Goal: Task Accomplishment & Management: Manage account settings

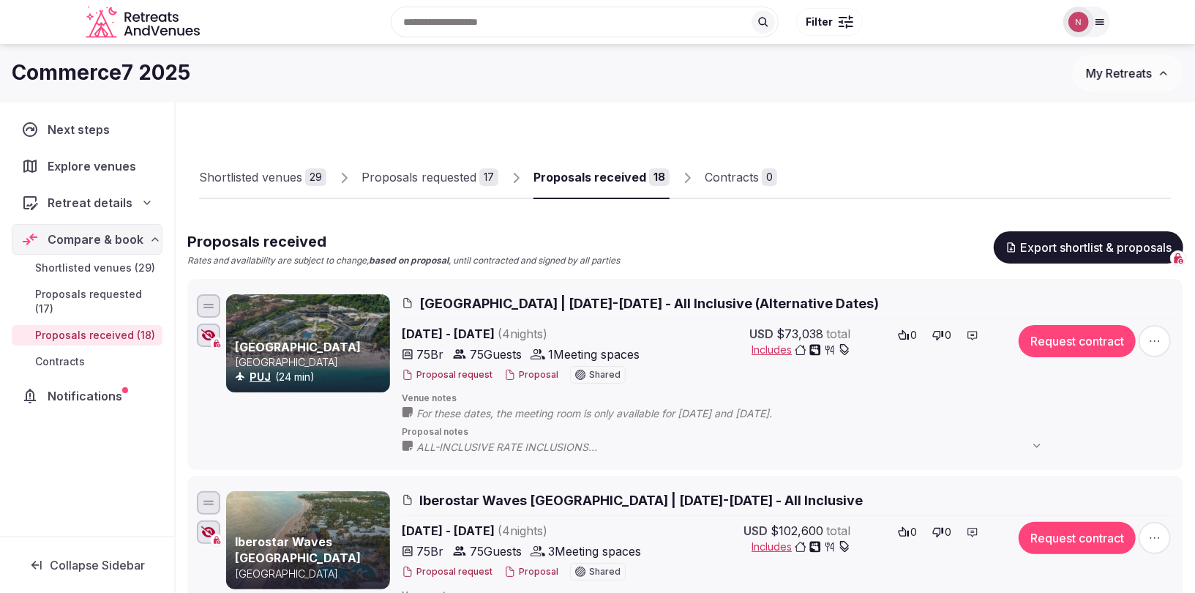
click at [1087, 20] on img at bounding box center [1079, 22] width 20 height 20
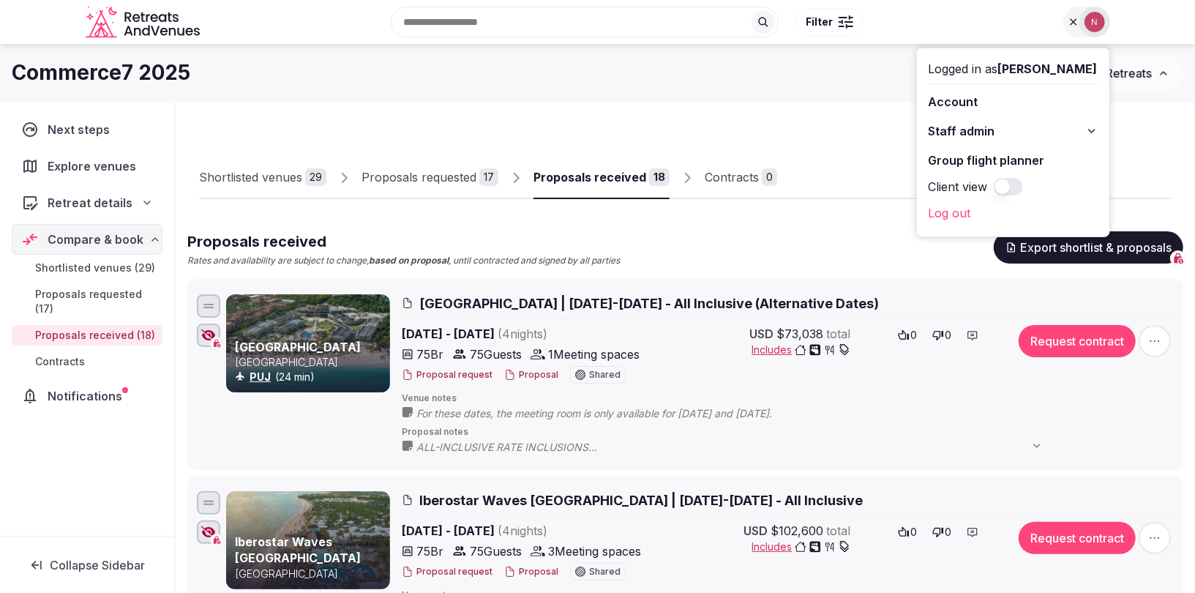
click at [971, 130] on span "Staff admin" at bounding box center [962, 131] width 67 height 18
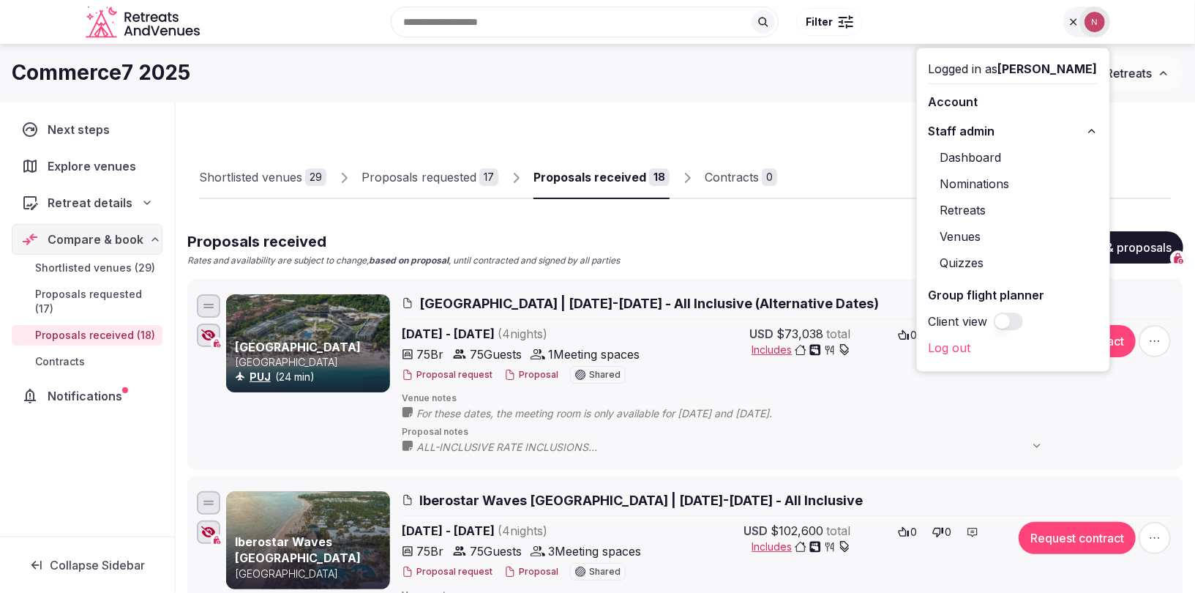
click at [976, 208] on link "Retreats" at bounding box center [1013, 209] width 169 height 23
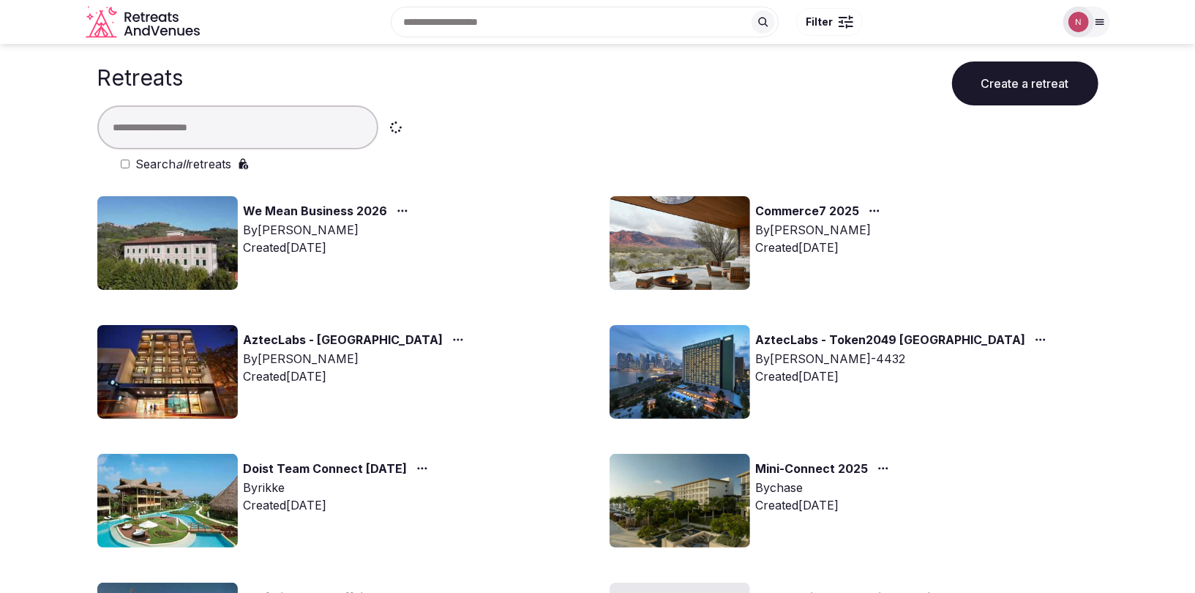
click at [853, 25] on button "Filter" at bounding box center [829, 22] width 67 height 28
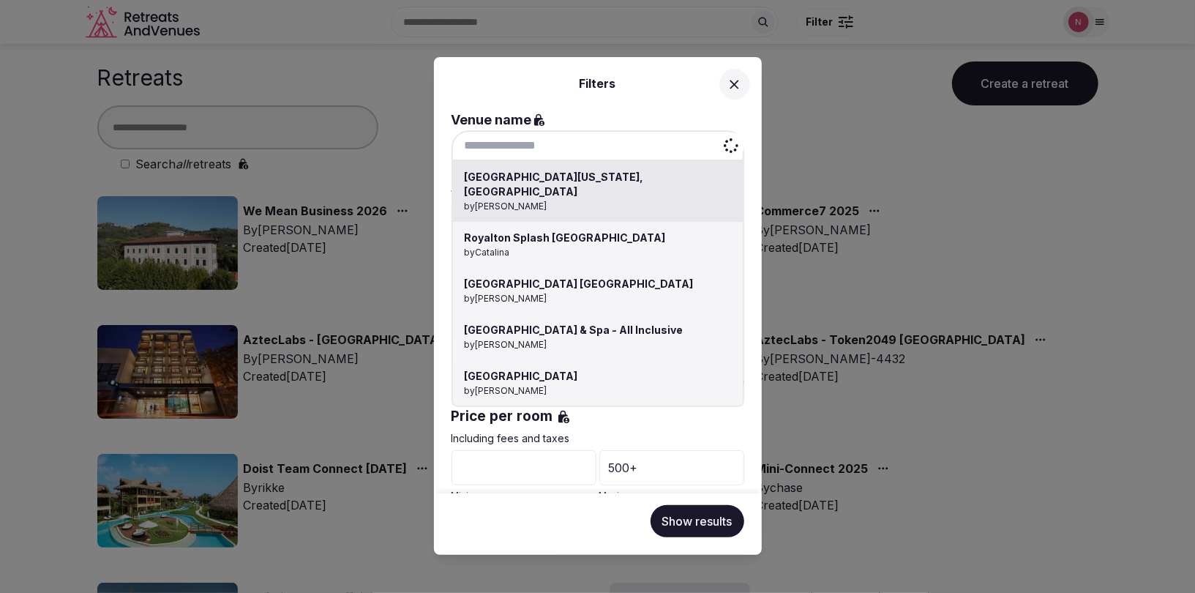
click at [593, 141] on div "[GEOGRAPHIC_DATA][US_STATE], [GEOGRAPHIC_DATA] by [PERSON_NAME] [GEOGRAPHIC_DAT…" at bounding box center [598, 145] width 293 height 31
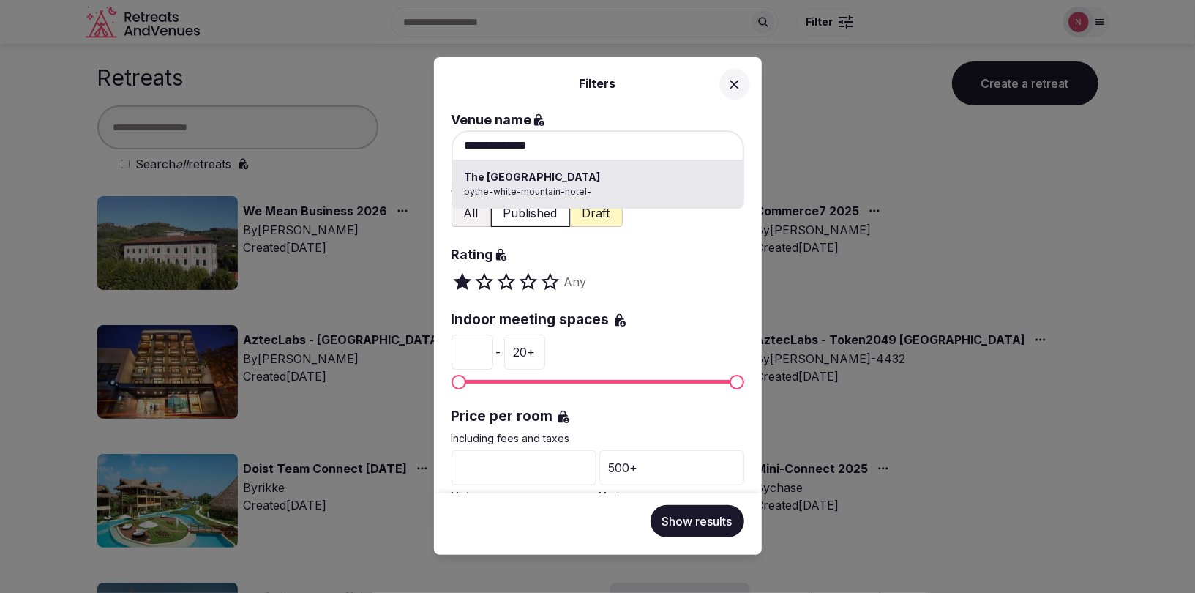
type input "**********"
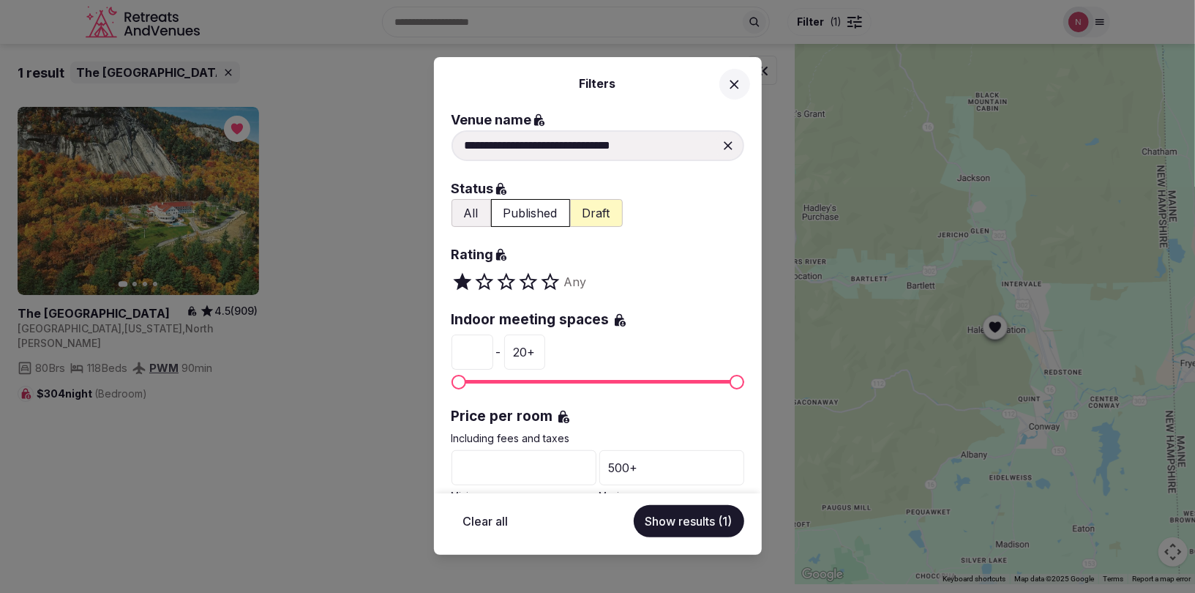
click at [735, 86] on icon at bounding box center [734, 84] width 15 height 15
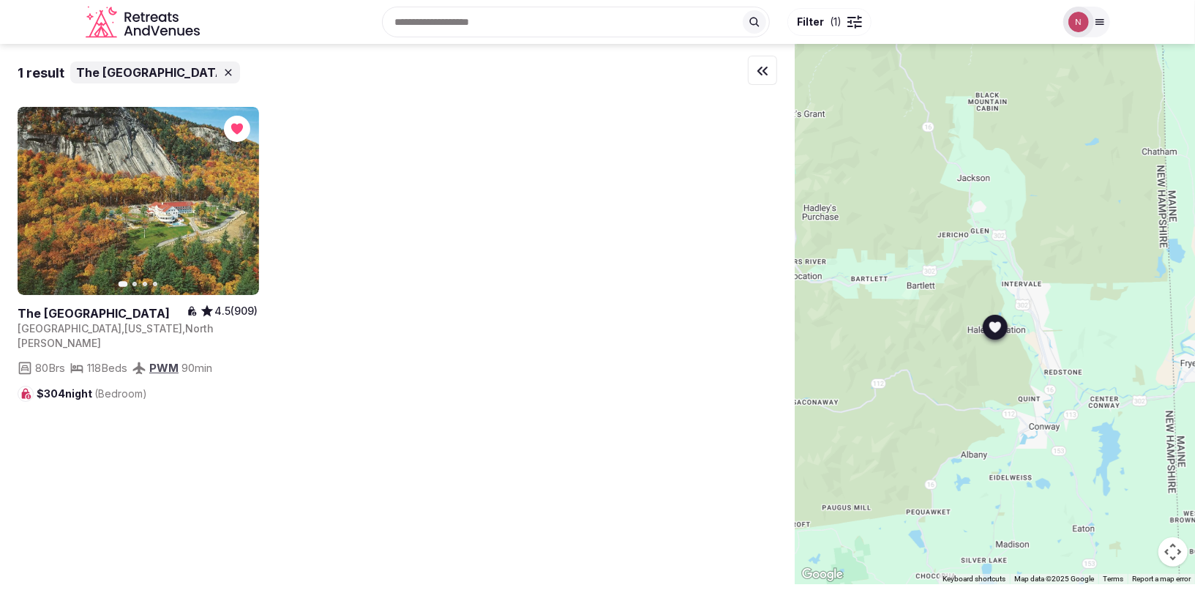
click at [226, 198] on link at bounding box center [139, 201] width 242 height 188
click at [822, 26] on span "Filter" at bounding box center [810, 22] width 27 height 15
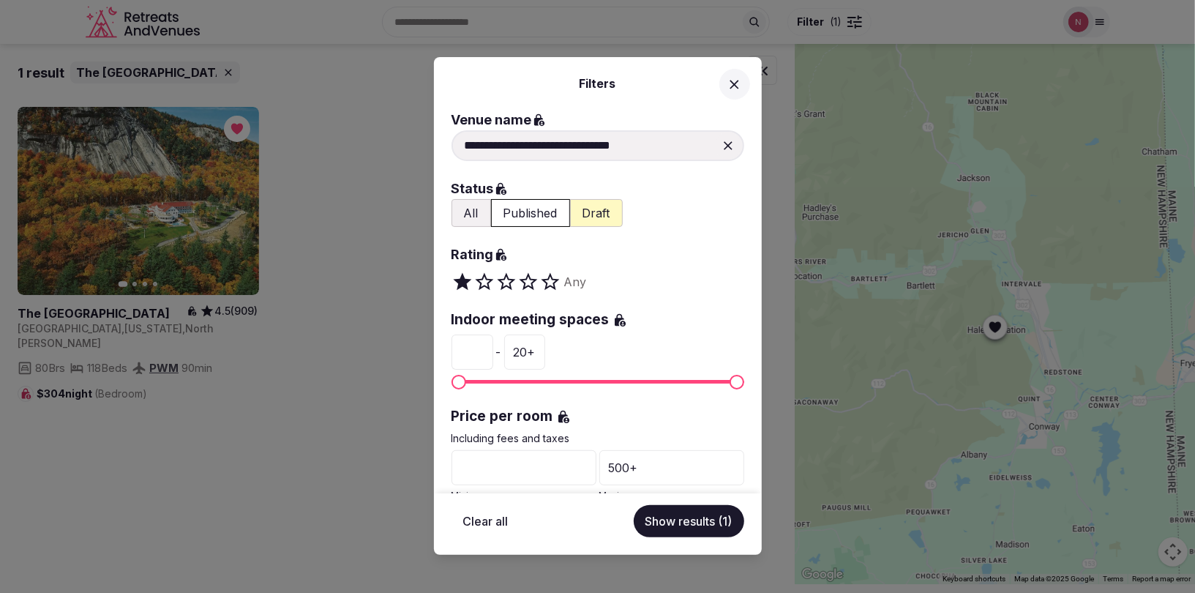
click at [725, 141] on icon at bounding box center [728, 145] width 15 height 15
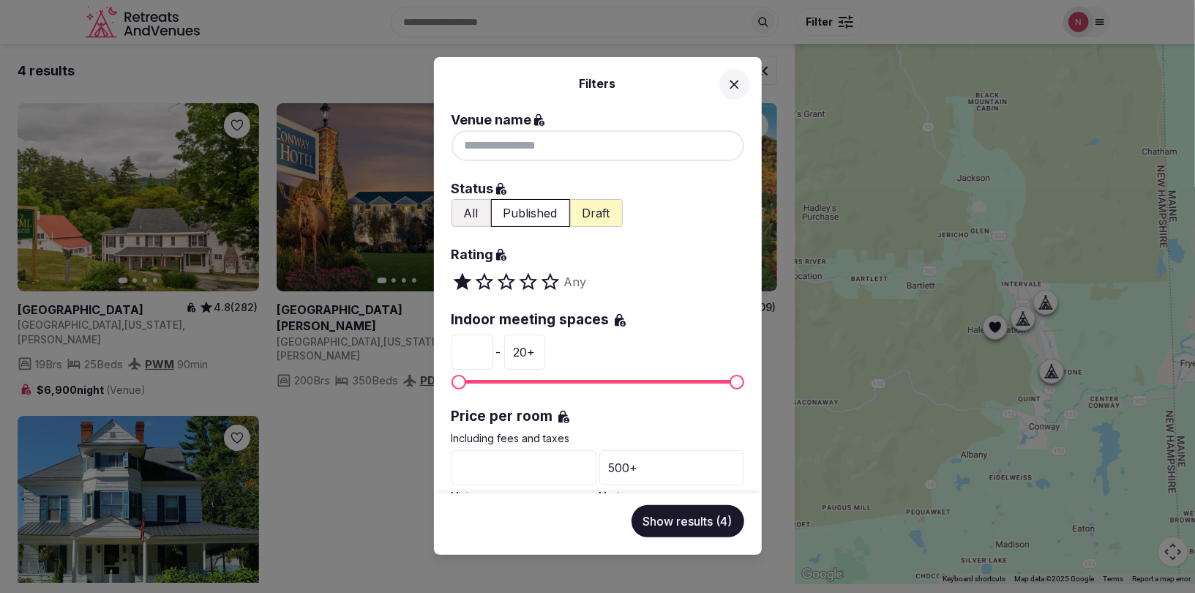
click at [671, 146] on div at bounding box center [598, 145] width 293 height 31
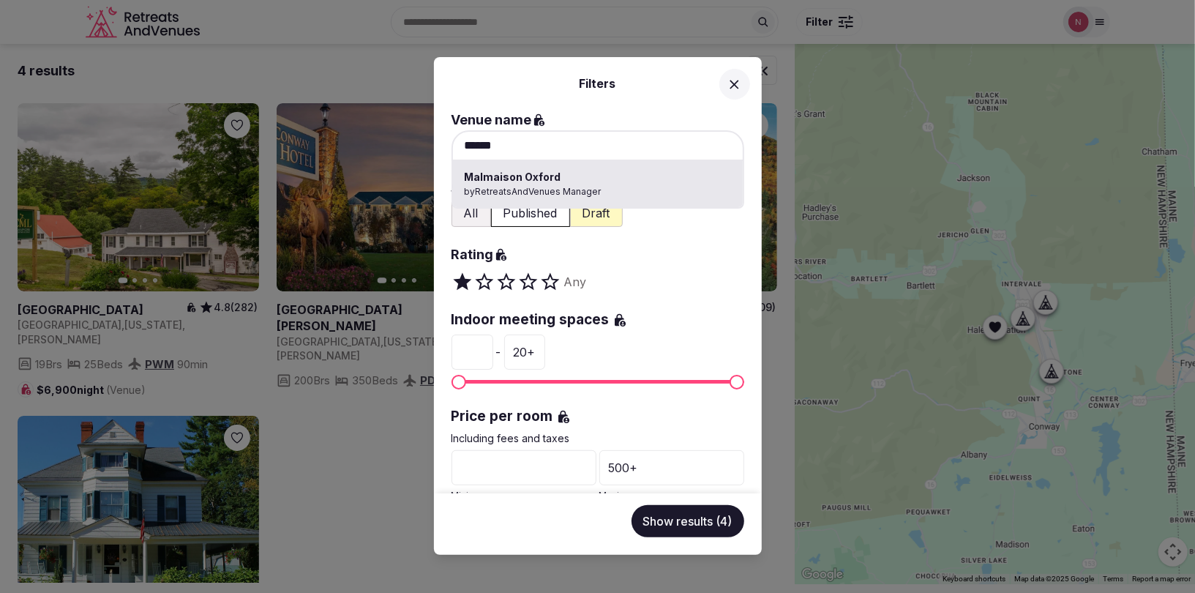
type input "**********"
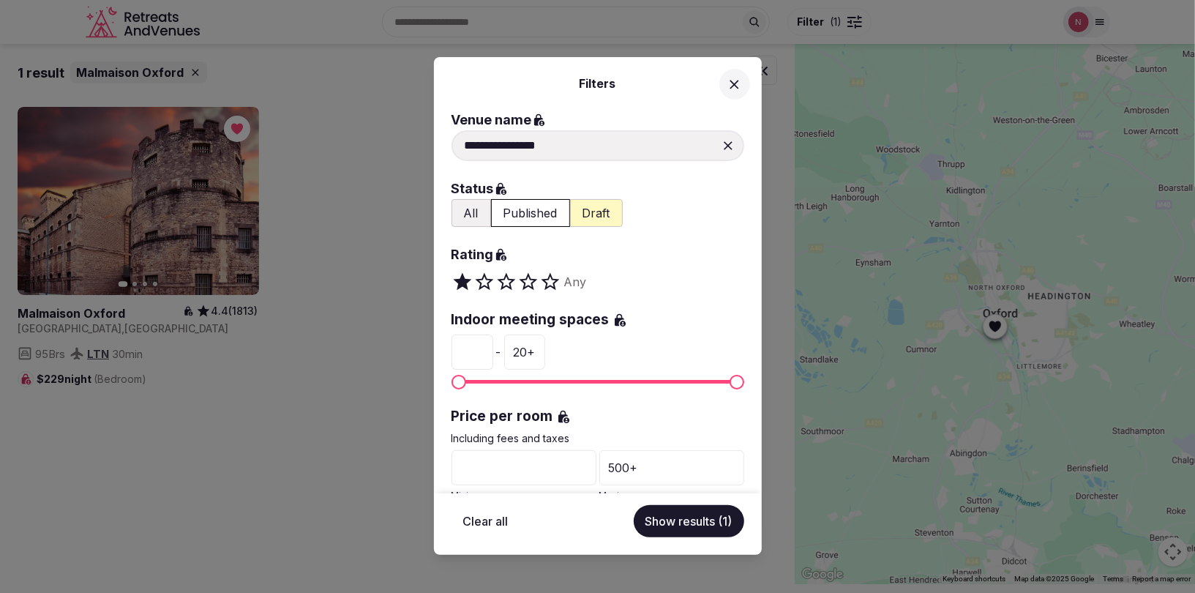
click at [138, 220] on div "**********" at bounding box center [597, 296] width 1195 height 593
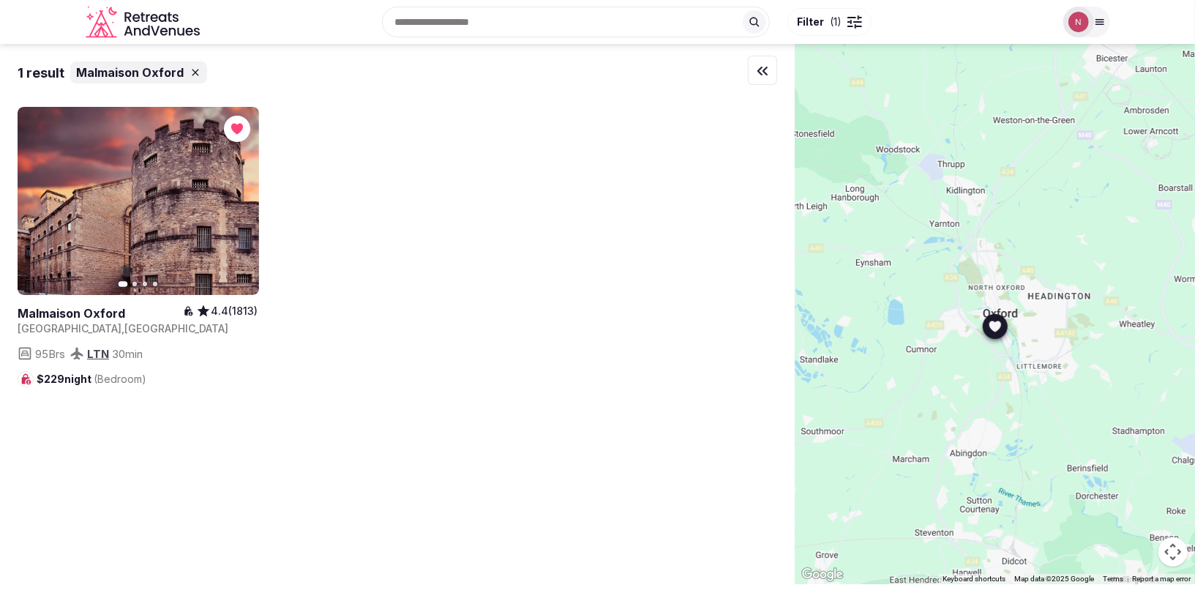
click at [138, 220] on link at bounding box center [139, 201] width 242 height 188
click at [839, 26] on span "( 1 )" at bounding box center [836, 22] width 12 height 15
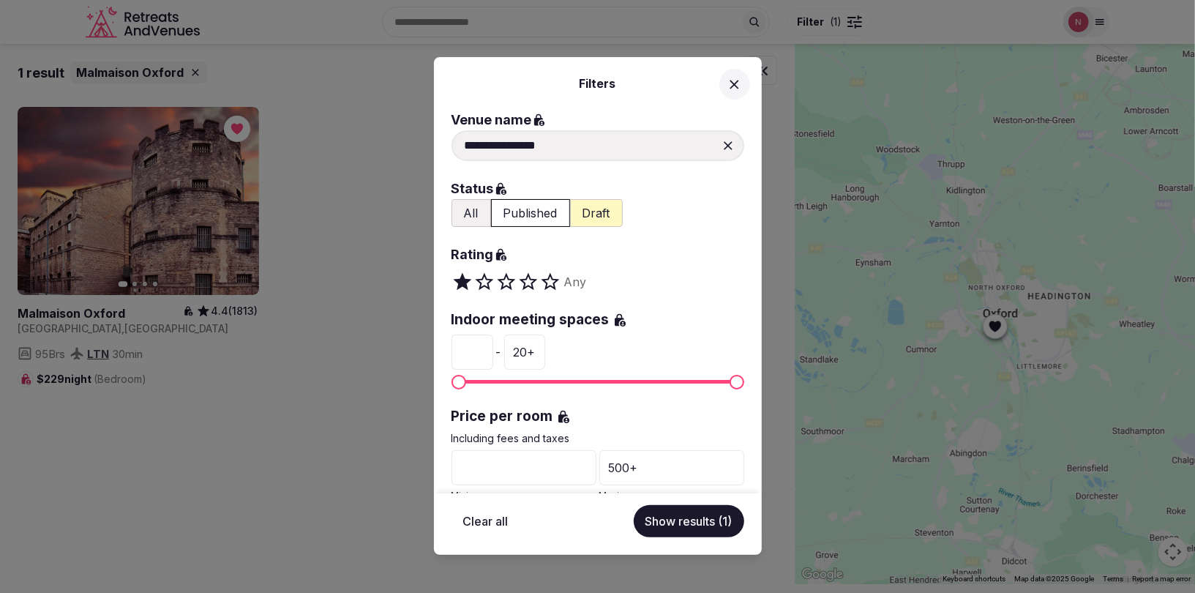
click at [727, 139] on icon at bounding box center [728, 145] width 15 height 15
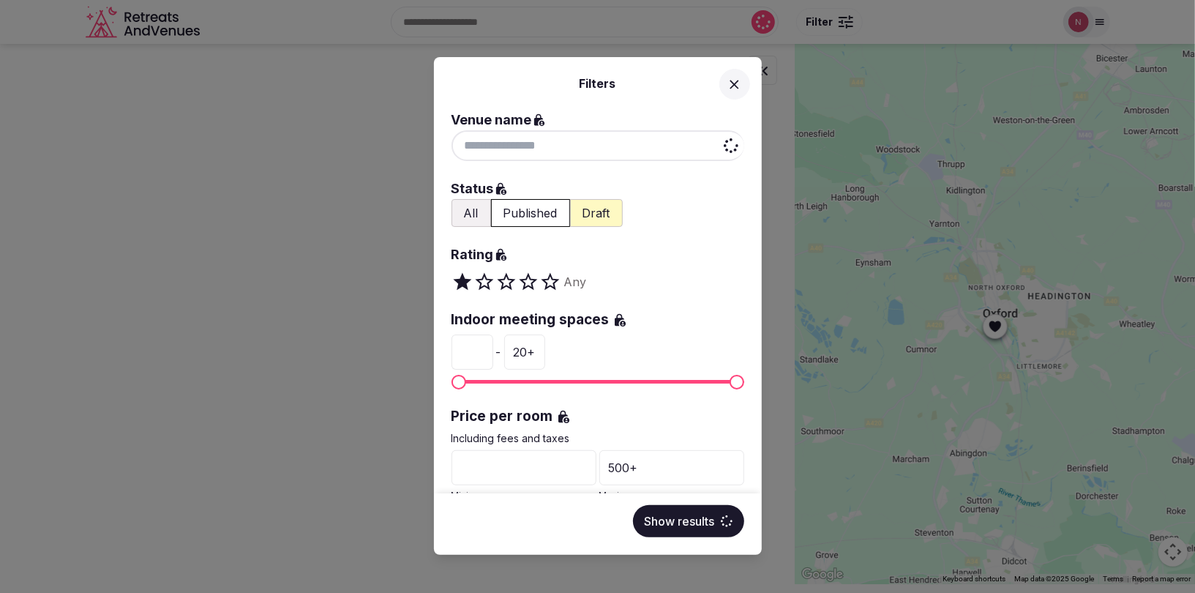
click at [564, 149] on input at bounding box center [598, 145] width 293 height 31
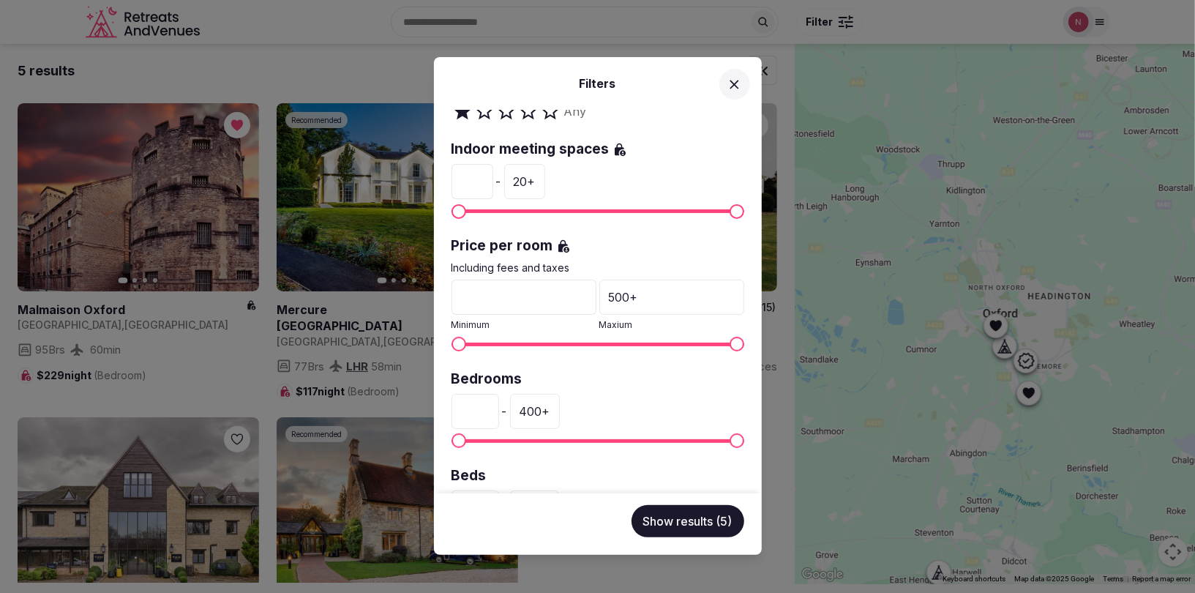
scroll to position [356, 0]
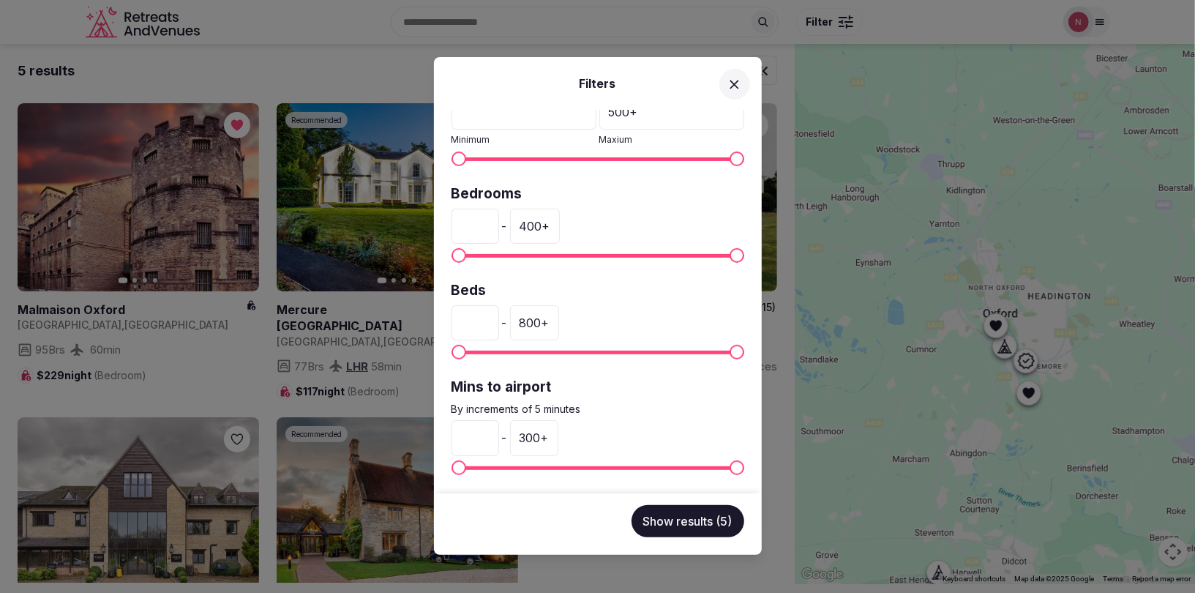
click at [735, 81] on icon at bounding box center [734, 84] width 15 height 15
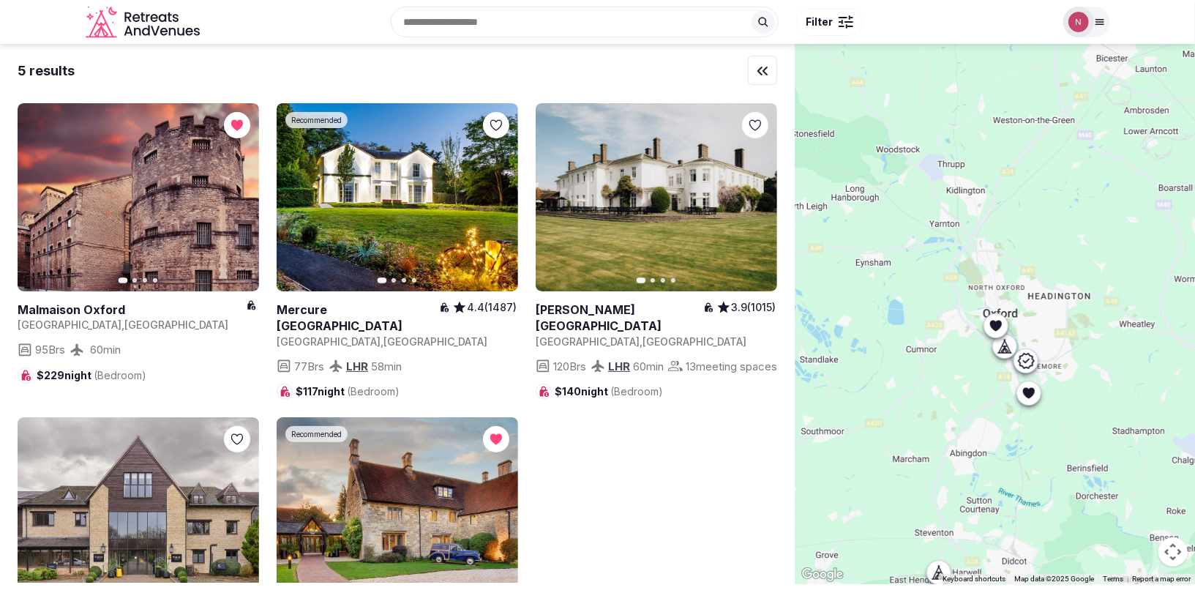
click at [849, 20] on div at bounding box center [846, 22] width 15 height 4
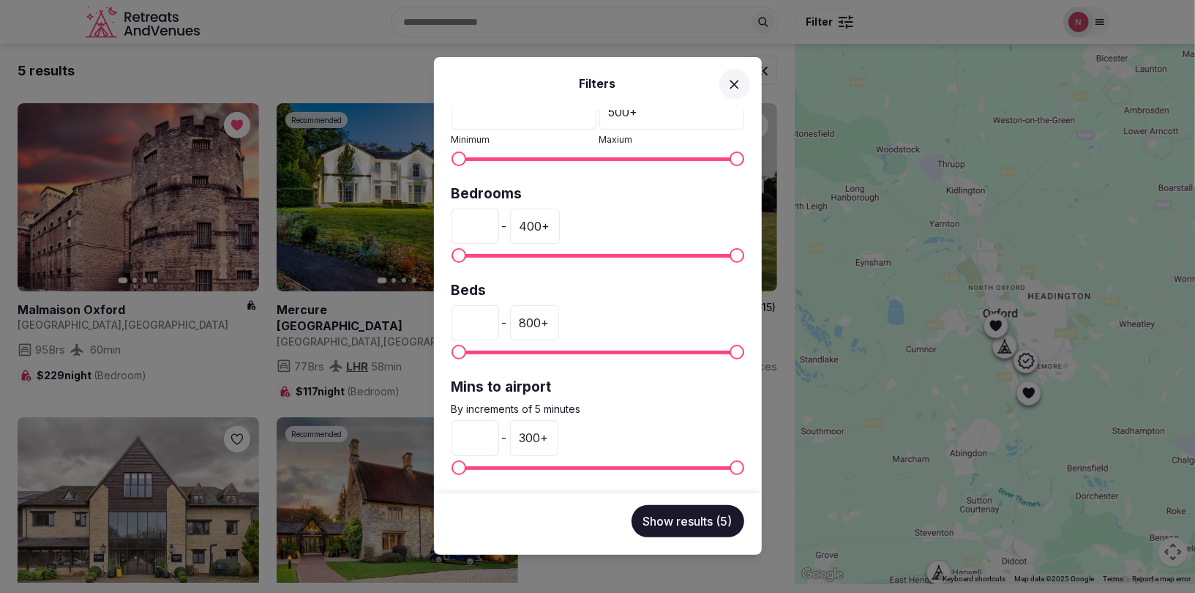
click at [732, 81] on icon at bounding box center [734, 84] width 9 height 9
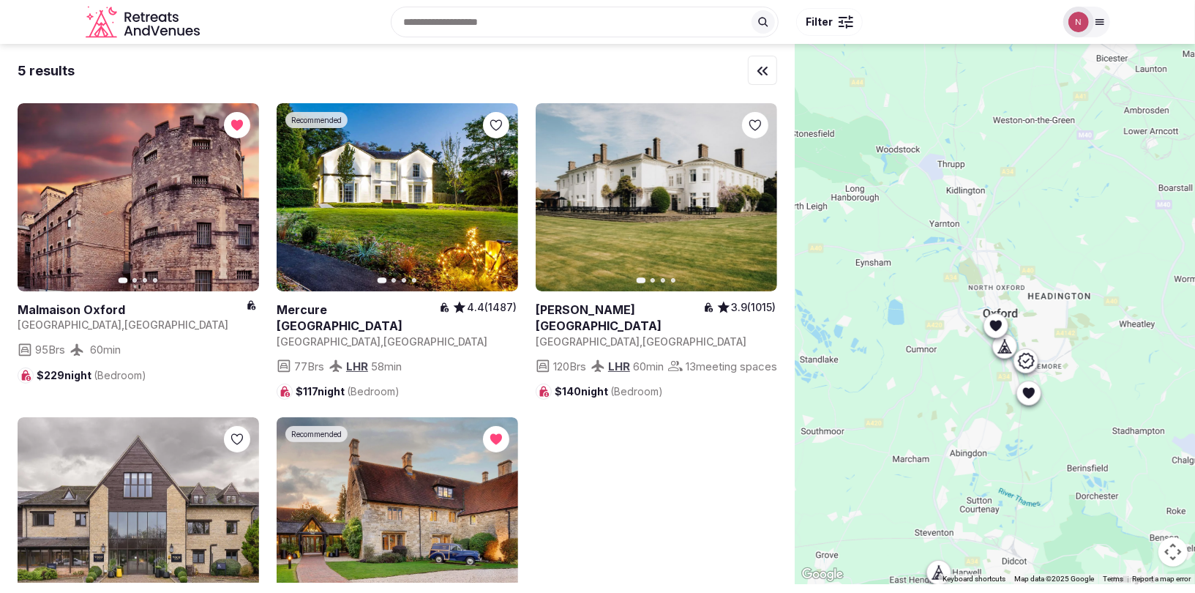
click at [611, 21] on input "text" at bounding box center [585, 22] width 388 height 31
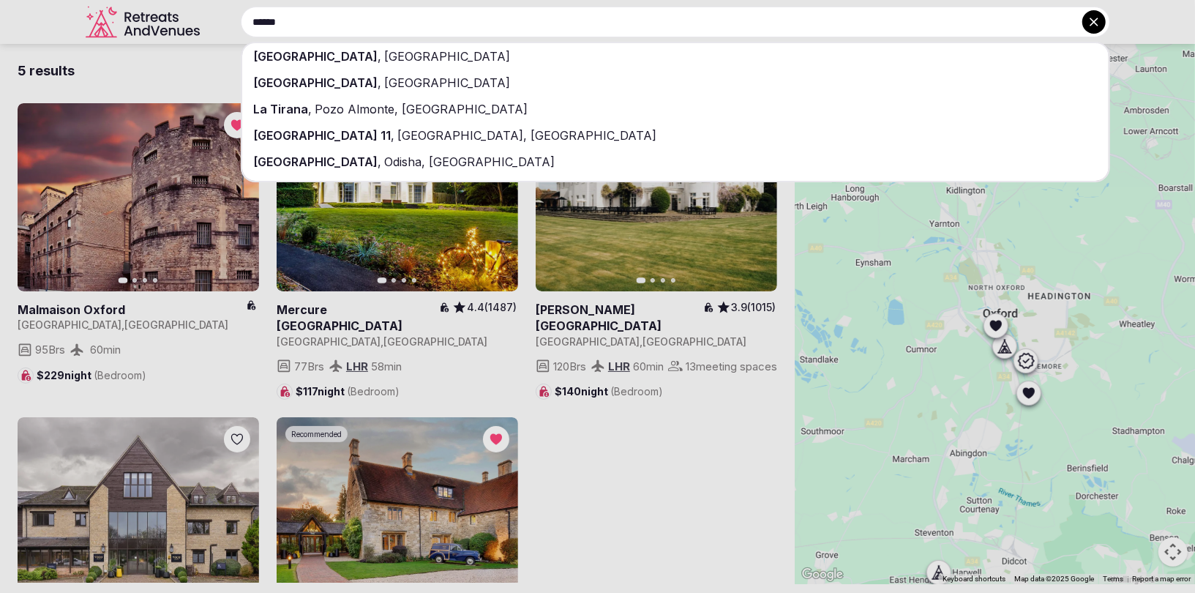
type input "******"
click at [382, 58] on span "[GEOGRAPHIC_DATA]" at bounding box center [446, 56] width 129 height 15
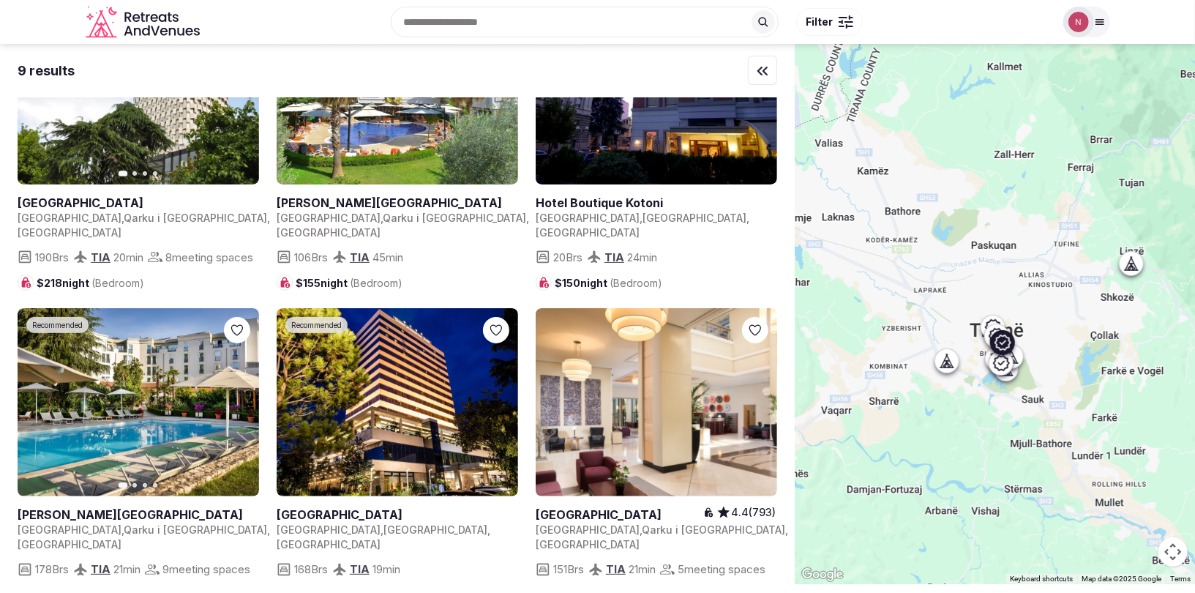
scroll to position [172, 0]
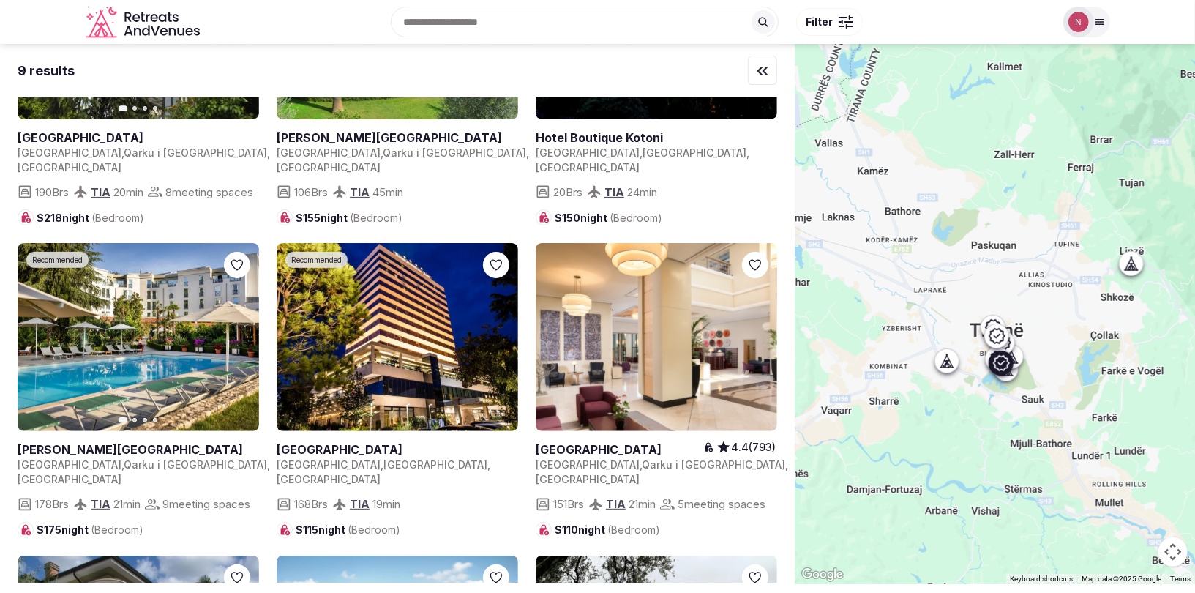
click at [237, 343] on icon "button" at bounding box center [239, 338] width 12 height 12
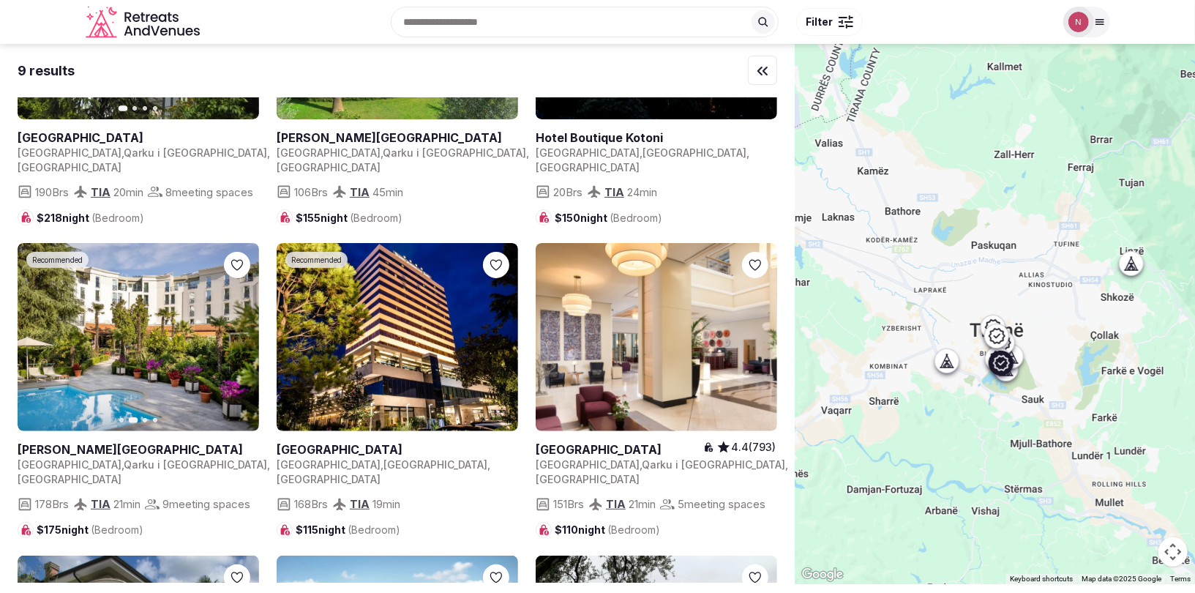
click at [237, 343] on icon "button" at bounding box center [239, 338] width 12 height 12
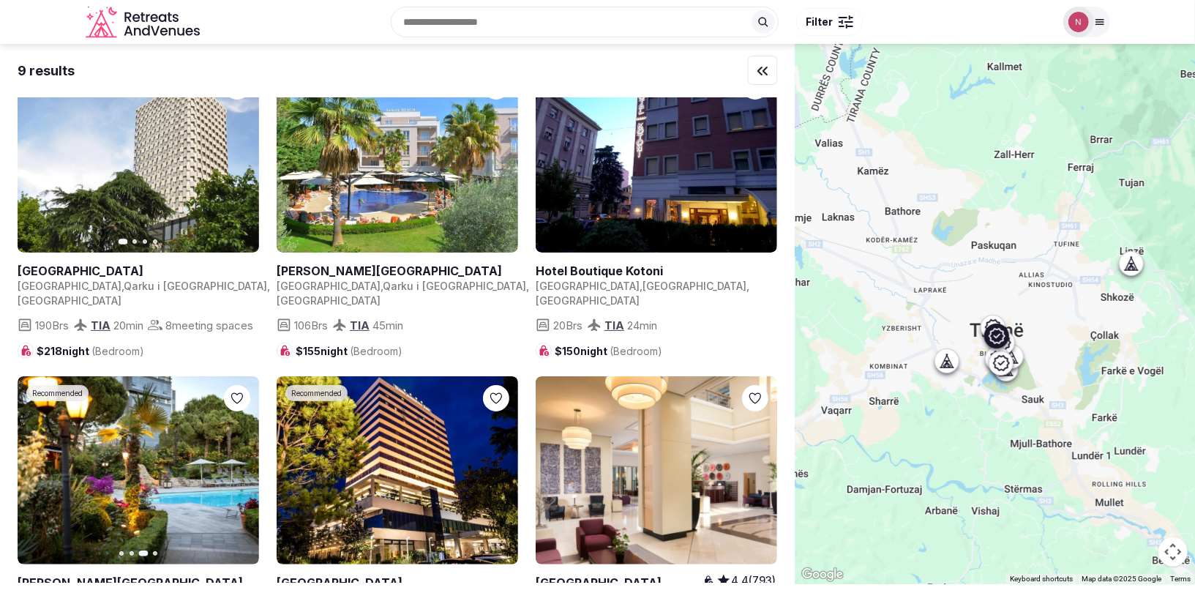
scroll to position [0, 0]
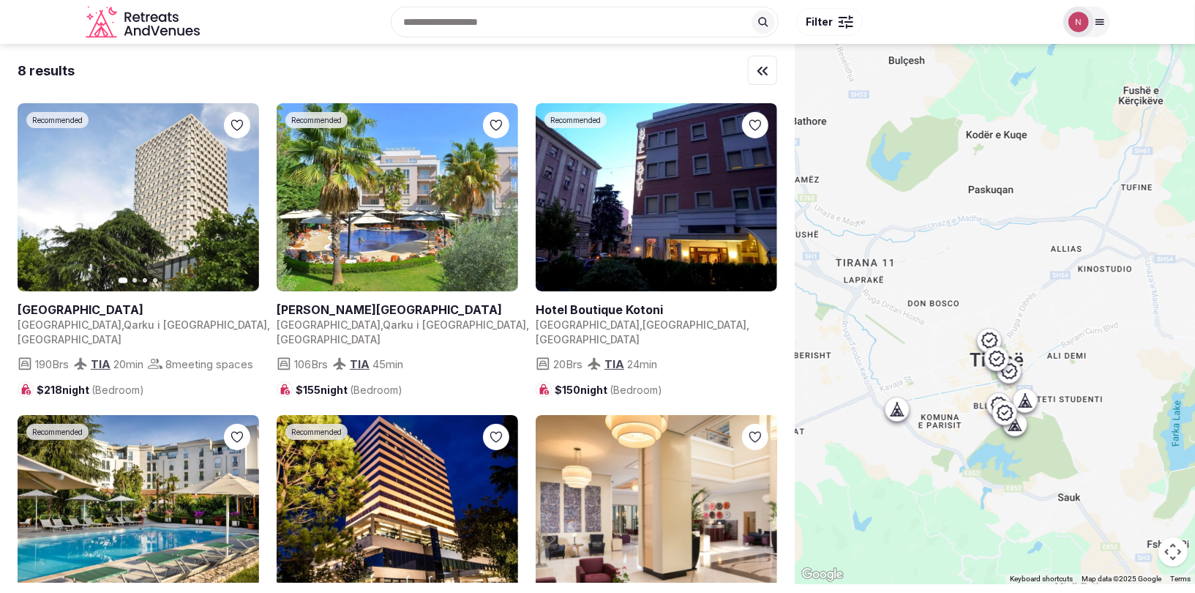
click at [894, 414] on icon at bounding box center [896, 413] width 4 height 5
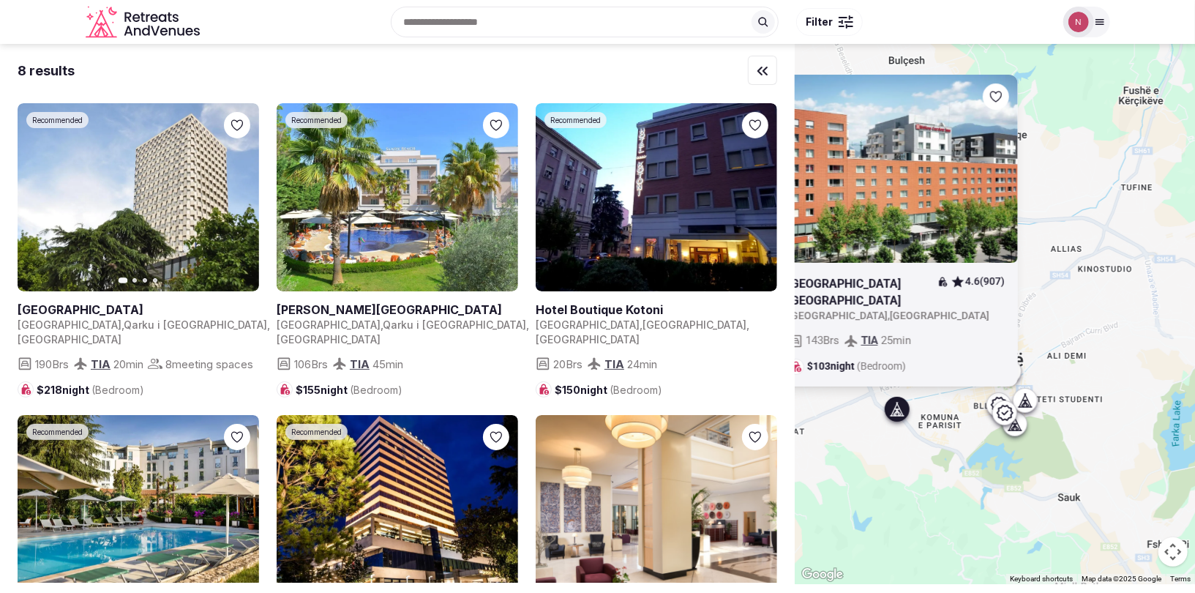
click at [888, 418] on div at bounding box center [896, 408] width 23 height 23
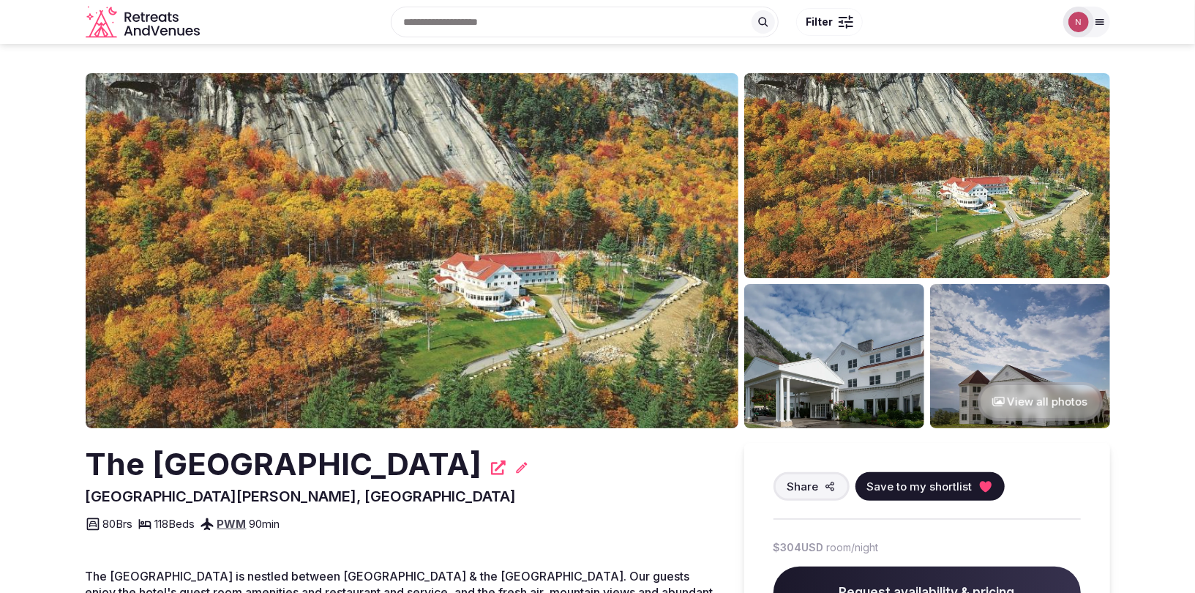
click at [1020, 410] on button "View all photos" at bounding box center [1040, 401] width 125 height 39
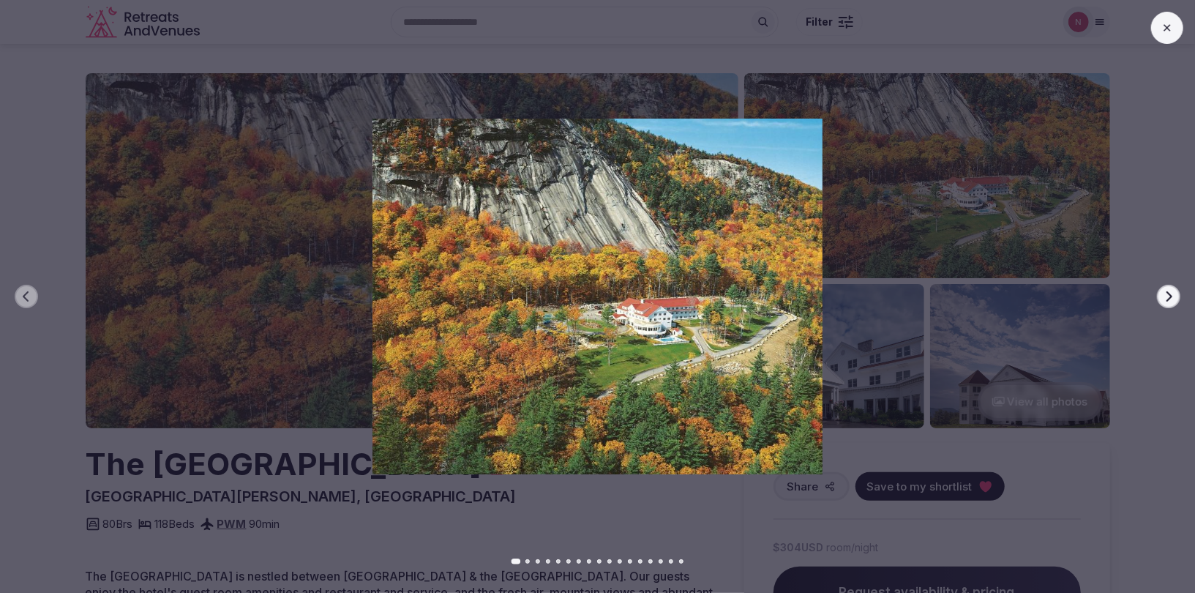
click at [1170, 296] on icon "button" at bounding box center [1169, 297] width 12 height 12
click at [1173, 294] on icon "button" at bounding box center [1169, 297] width 12 height 12
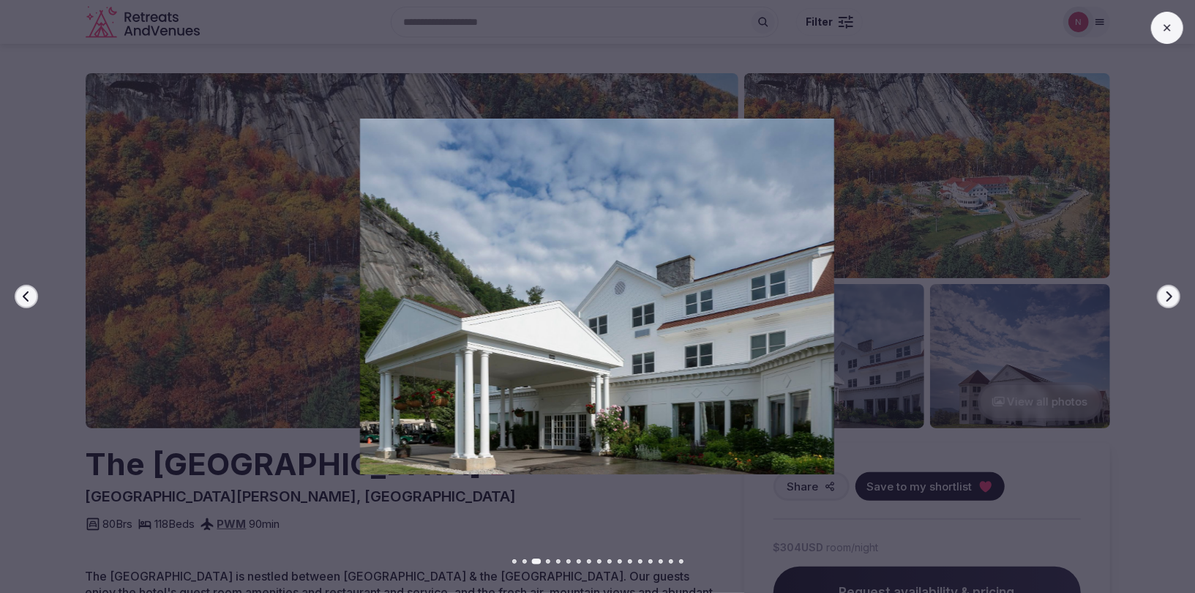
click at [1173, 294] on icon "button" at bounding box center [1169, 297] width 12 height 12
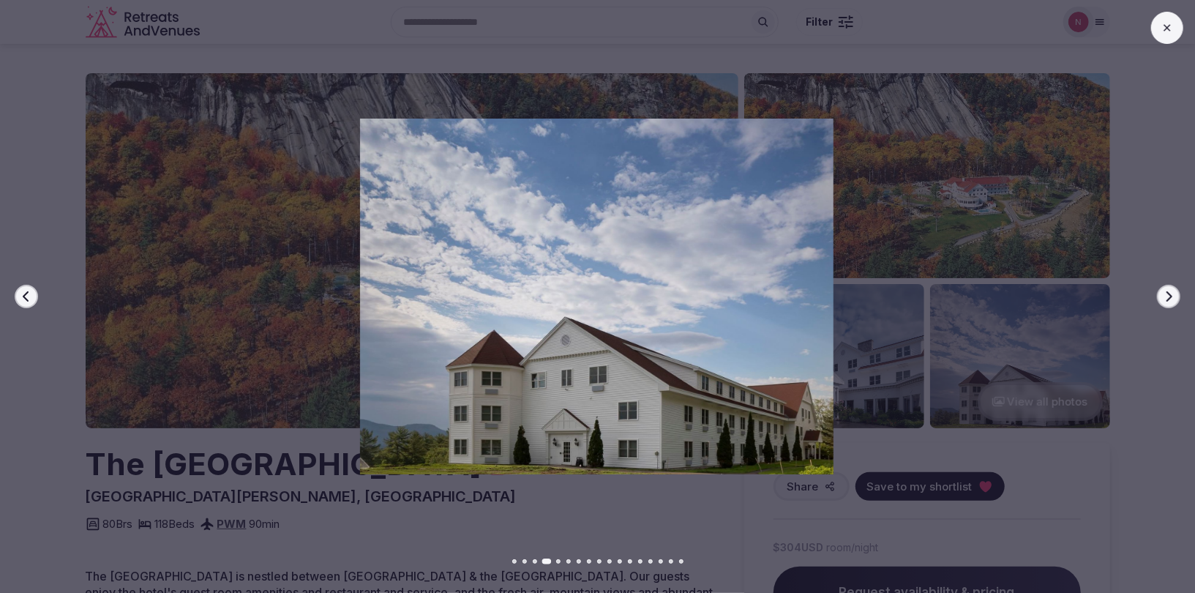
click at [1173, 294] on icon "button" at bounding box center [1169, 297] width 12 height 12
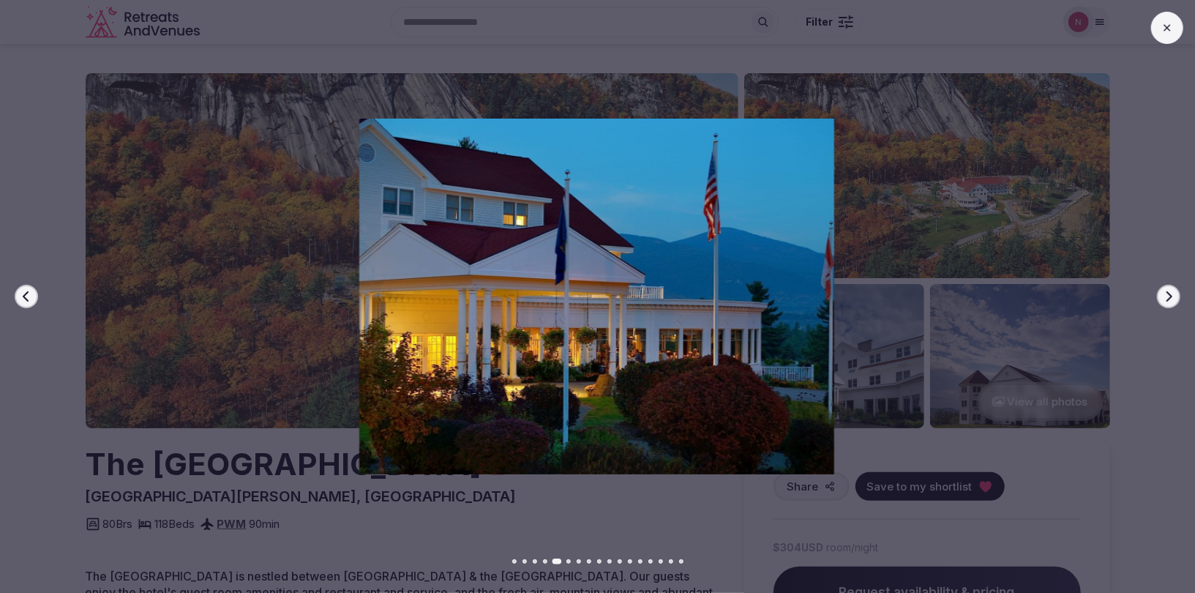
click at [1173, 294] on icon "button" at bounding box center [1169, 297] width 12 height 12
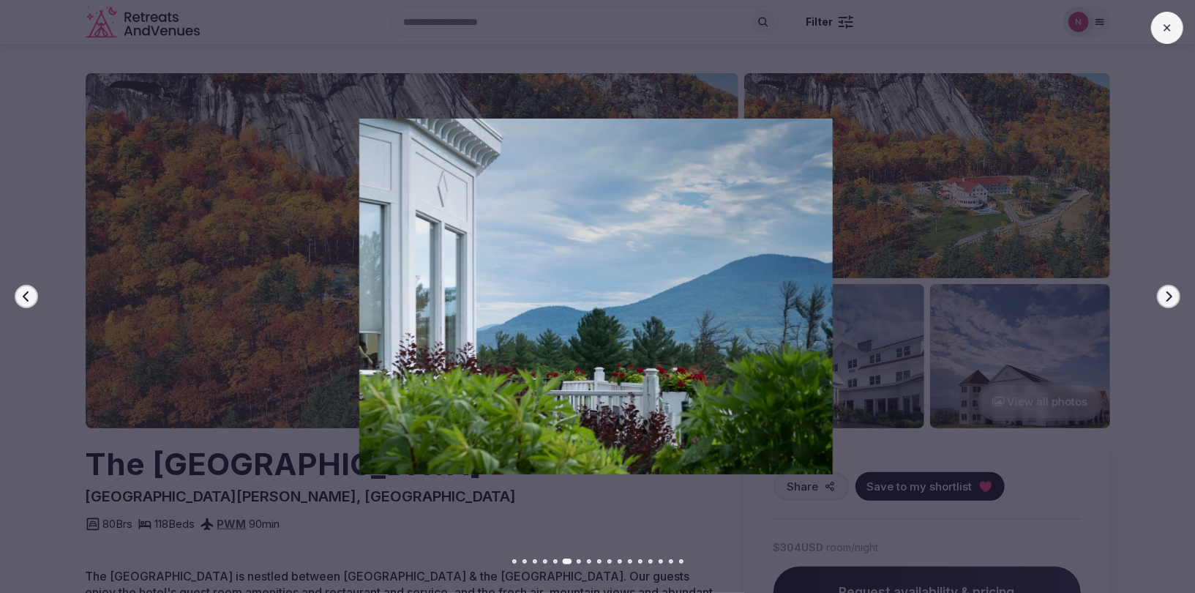
click at [1173, 294] on icon "button" at bounding box center [1169, 297] width 12 height 12
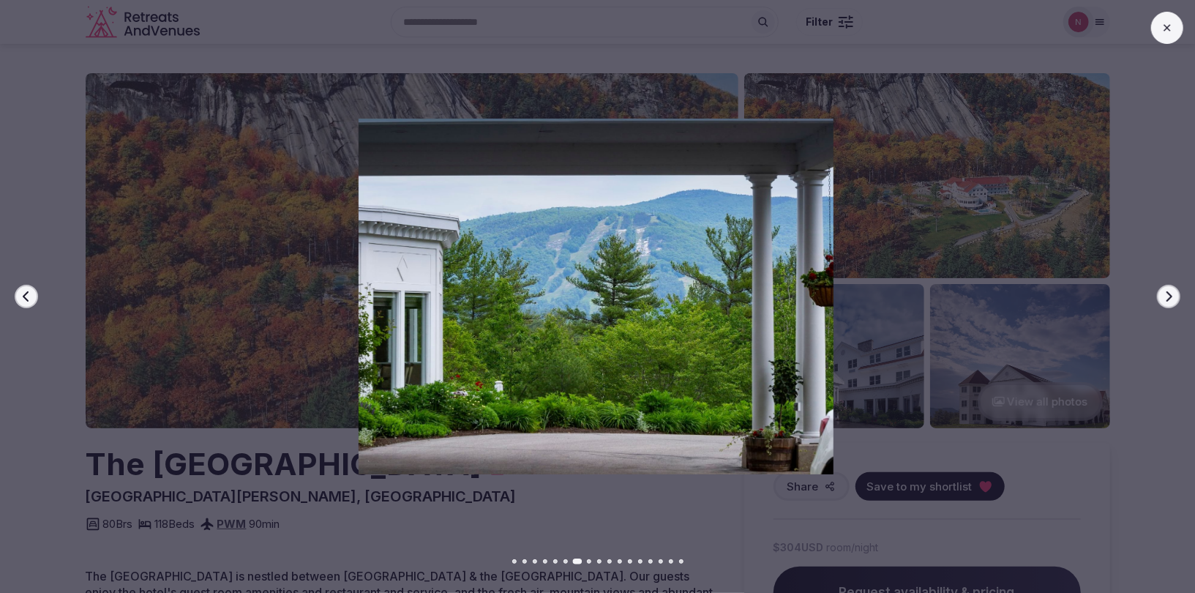
click at [1173, 294] on icon "button" at bounding box center [1169, 297] width 12 height 12
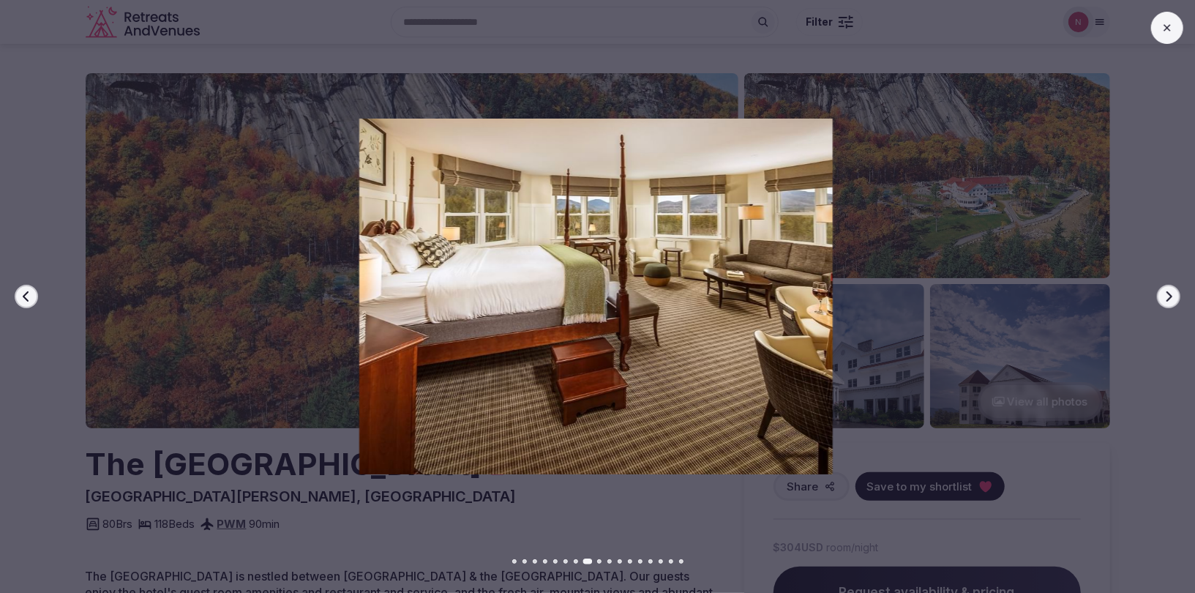
click at [1173, 294] on icon "button" at bounding box center [1169, 297] width 12 height 12
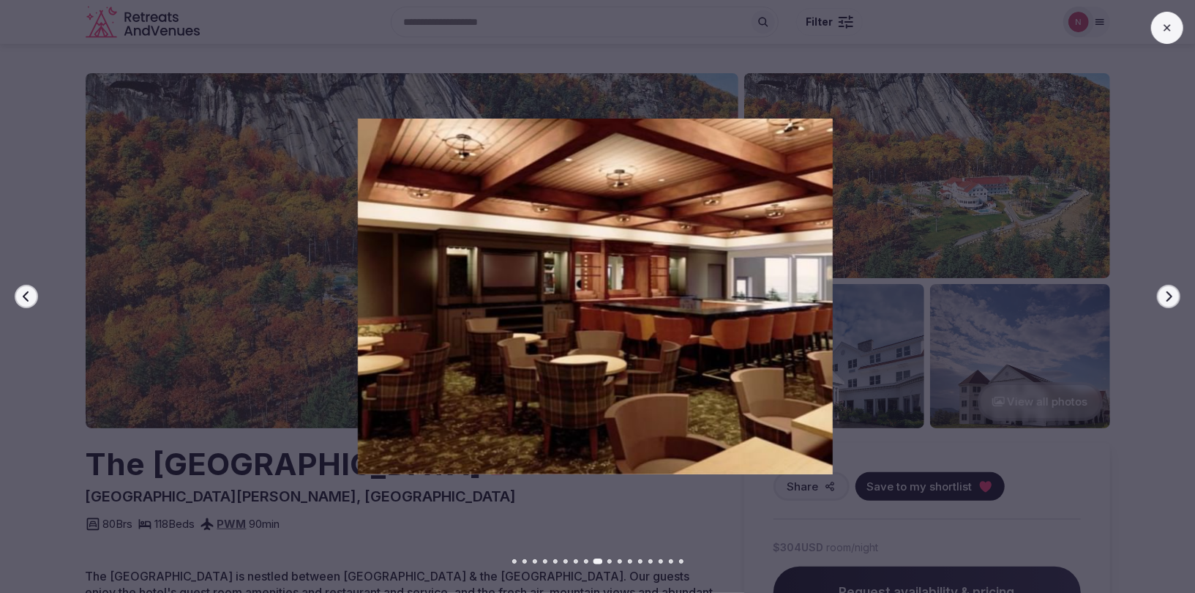
click at [1173, 294] on icon "button" at bounding box center [1169, 297] width 12 height 12
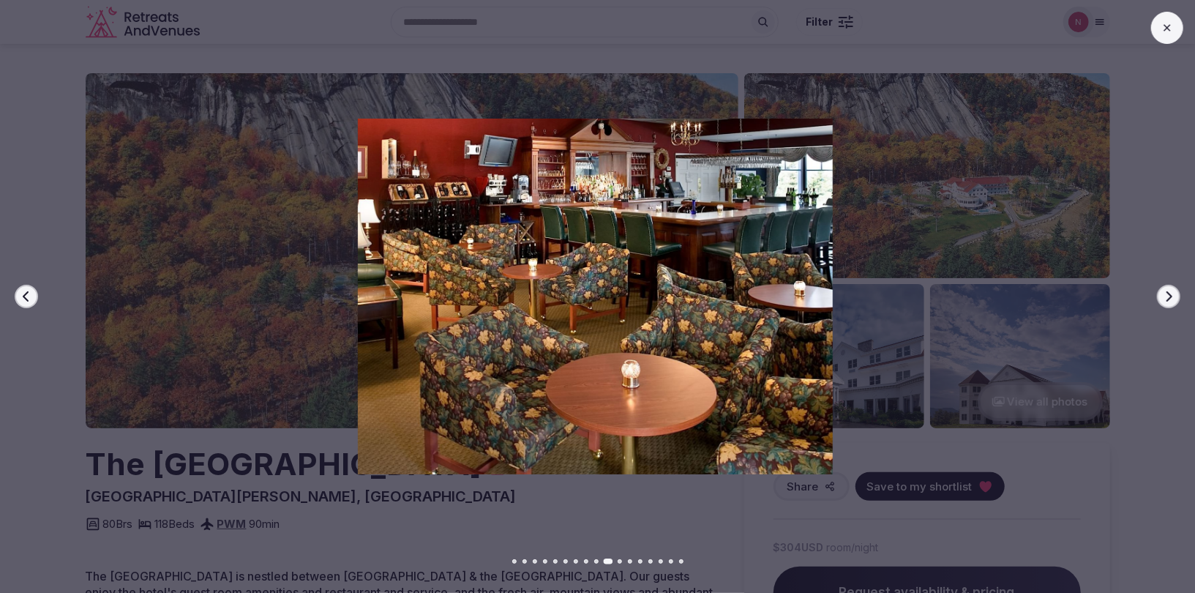
click at [1173, 294] on icon "button" at bounding box center [1169, 297] width 12 height 12
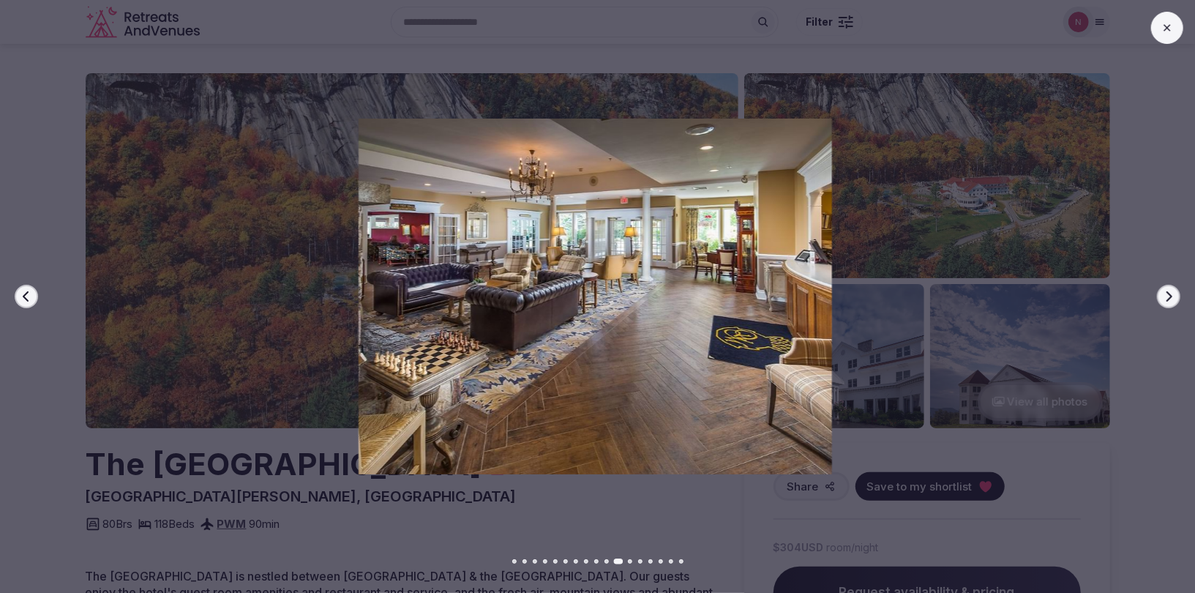
click at [1173, 294] on icon "button" at bounding box center [1169, 297] width 12 height 12
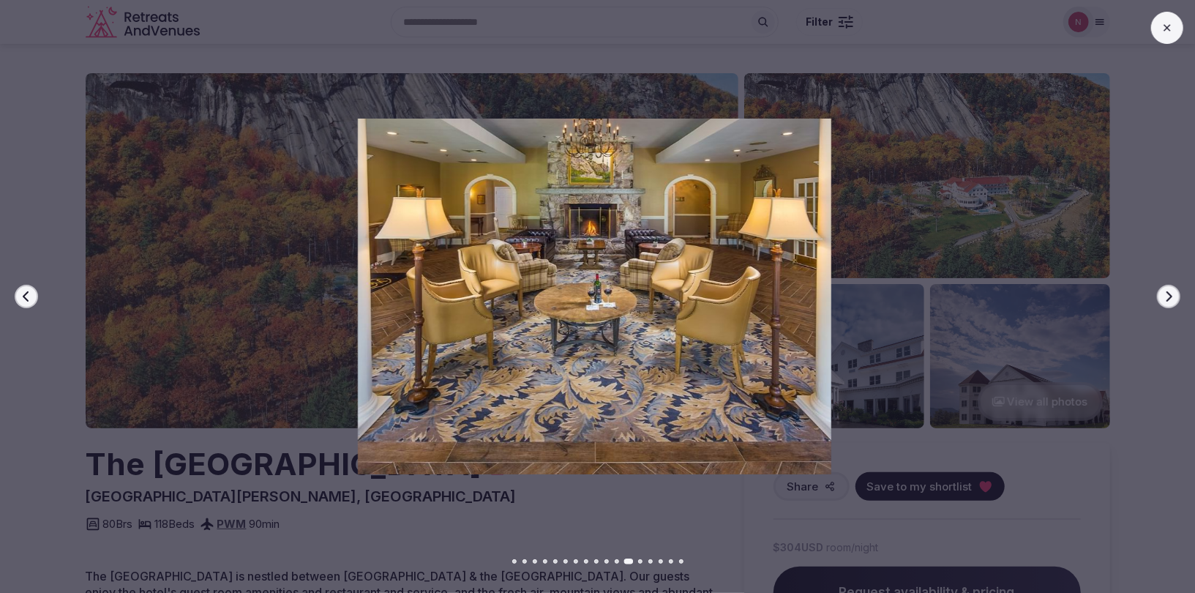
click at [1173, 294] on icon "button" at bounding box center [1169, 297] width 12 height 12
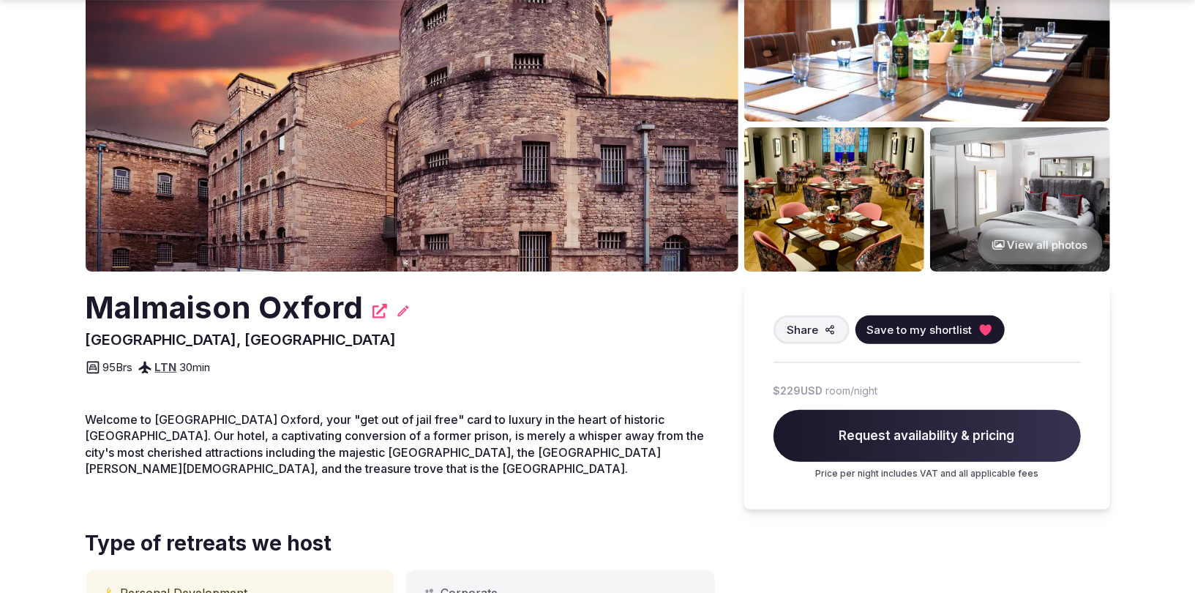
scroll to position [173, 0]
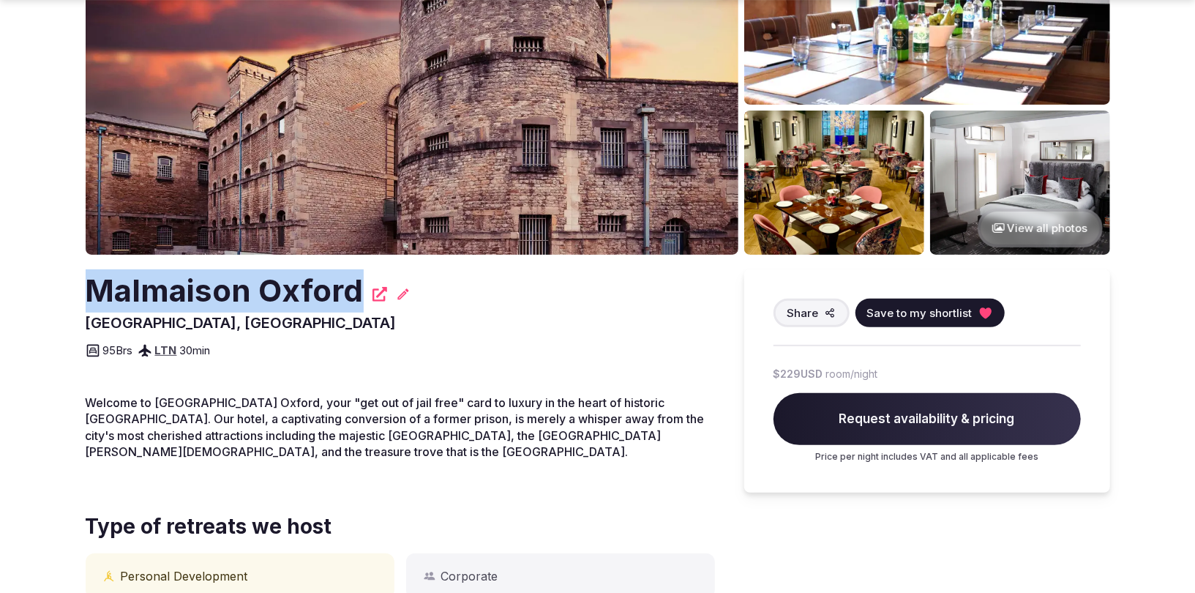
drag, startPoint x: 70, startPoint y: 277, endPoint x: 359, endPoint y: 282, distance: 289.2
click at [359, 282] on section "View all photos Malmaison Oxford OXFORD, United Kingdom Share Save to my shortl…" at bounding box center [597, 303] width 1195 height 867
copy h2 "Malmaison Oxford"
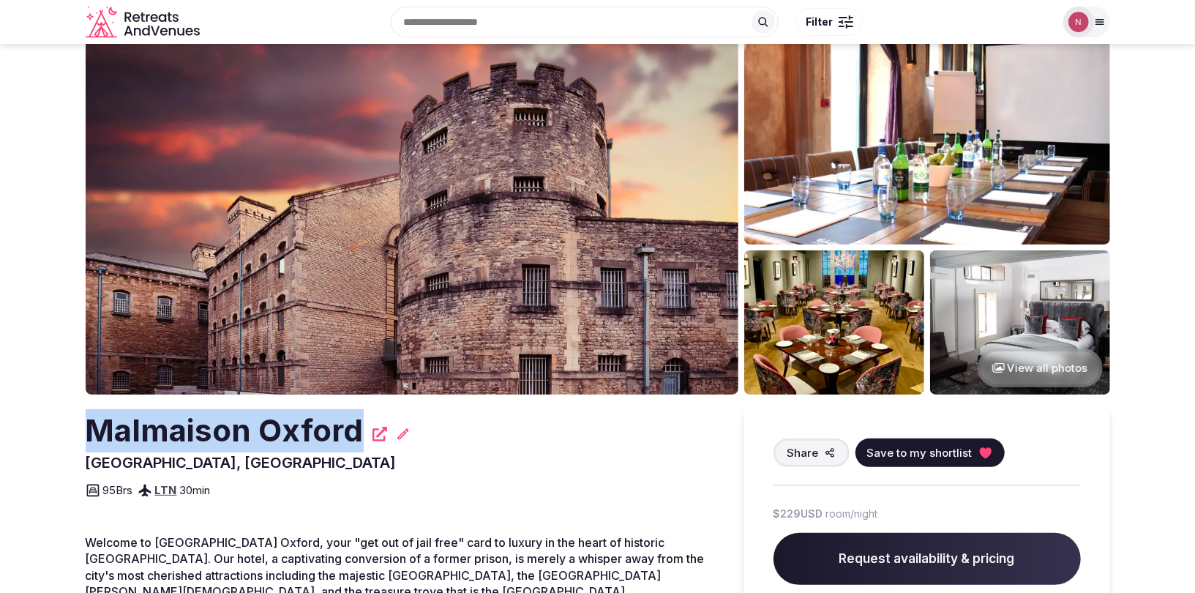
scroll to position [48, 0]
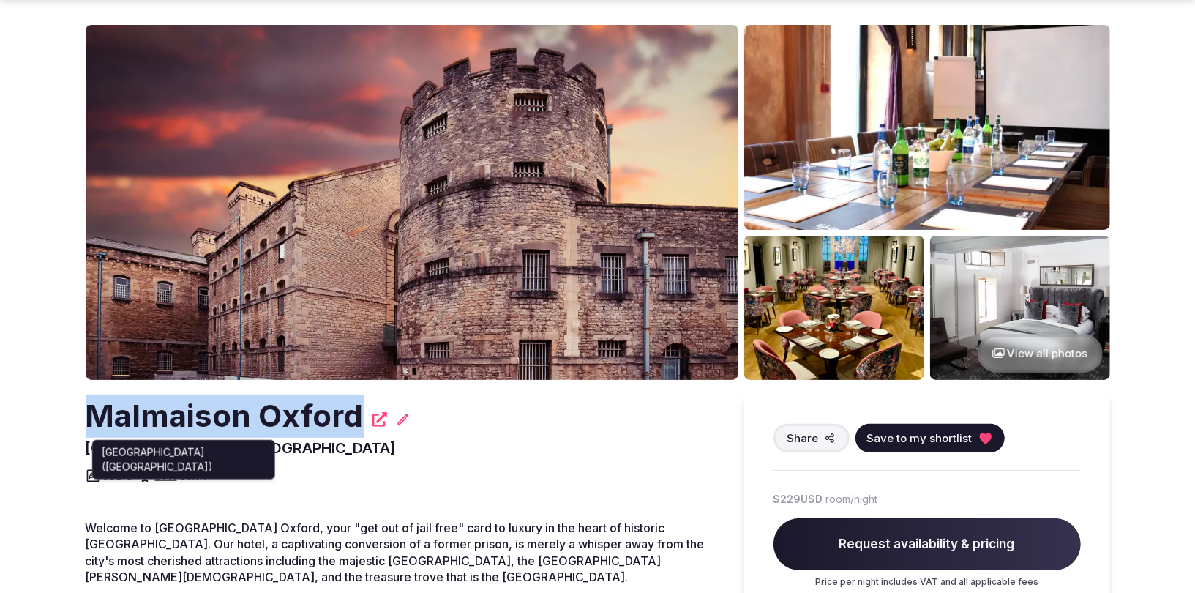
click at [162, 477] on link "LTN" at bounding box center [166, 475] width 22 height 14
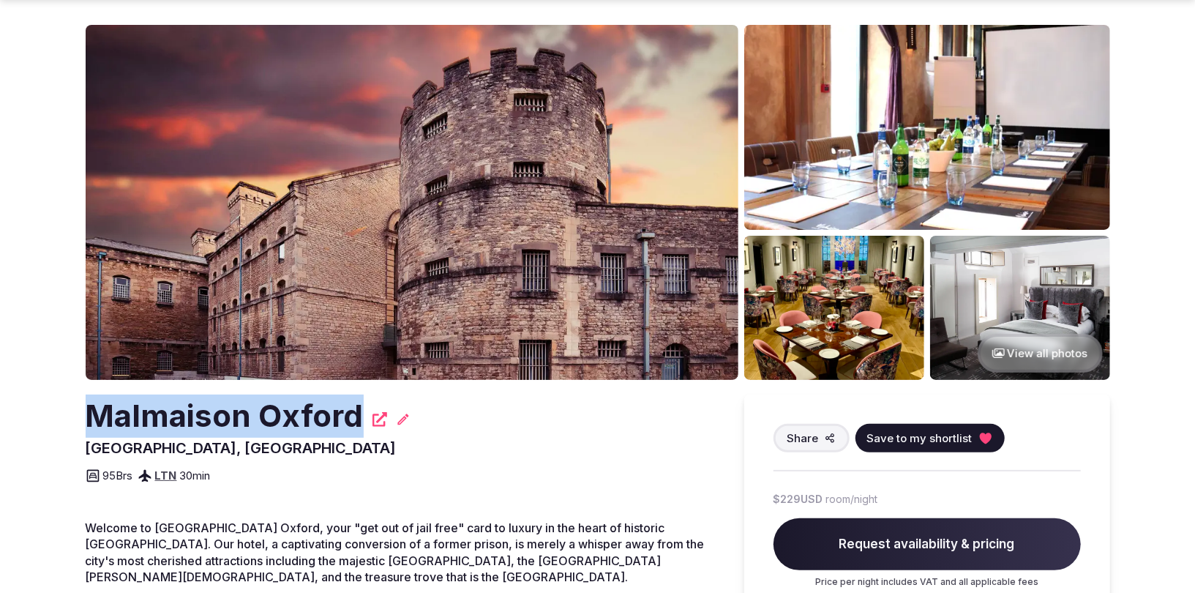
click at [403, 419] on icon at bounding box center [403, 419] width 15 height 15
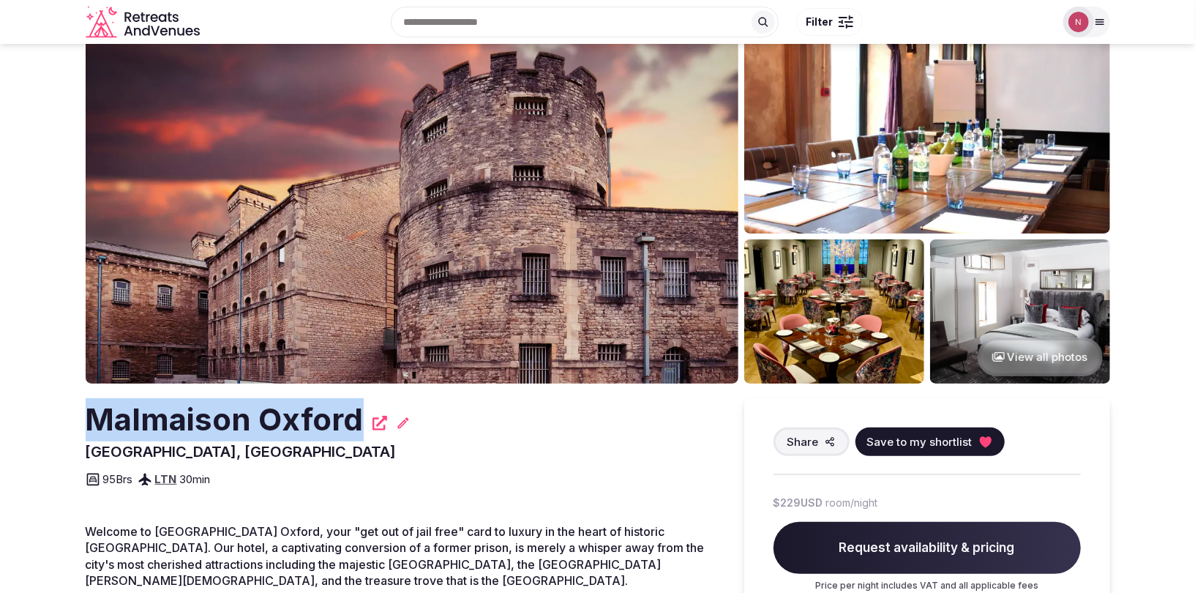
click at [922, 438] on span "Save to my shortlist" at bounding box center [919, 441] width 105 height 15
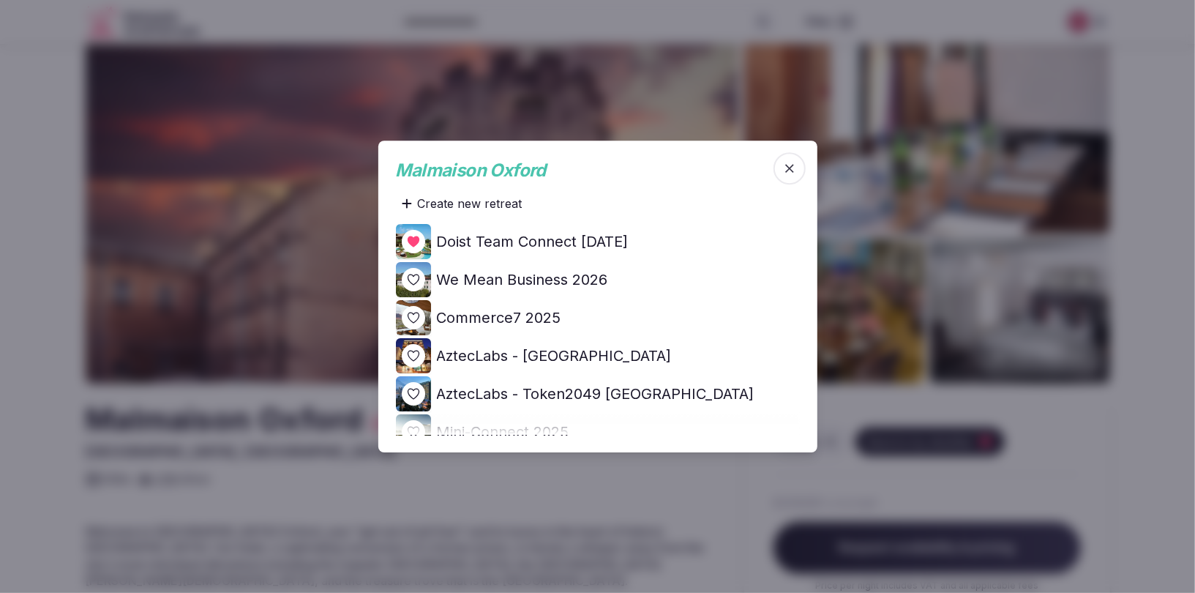
click at [0, 0] on icon at bounding box center [0, 0] width 0 height 0
click at [797, 174] on span "button" at bounding box center [790, 168] width 32 height 32
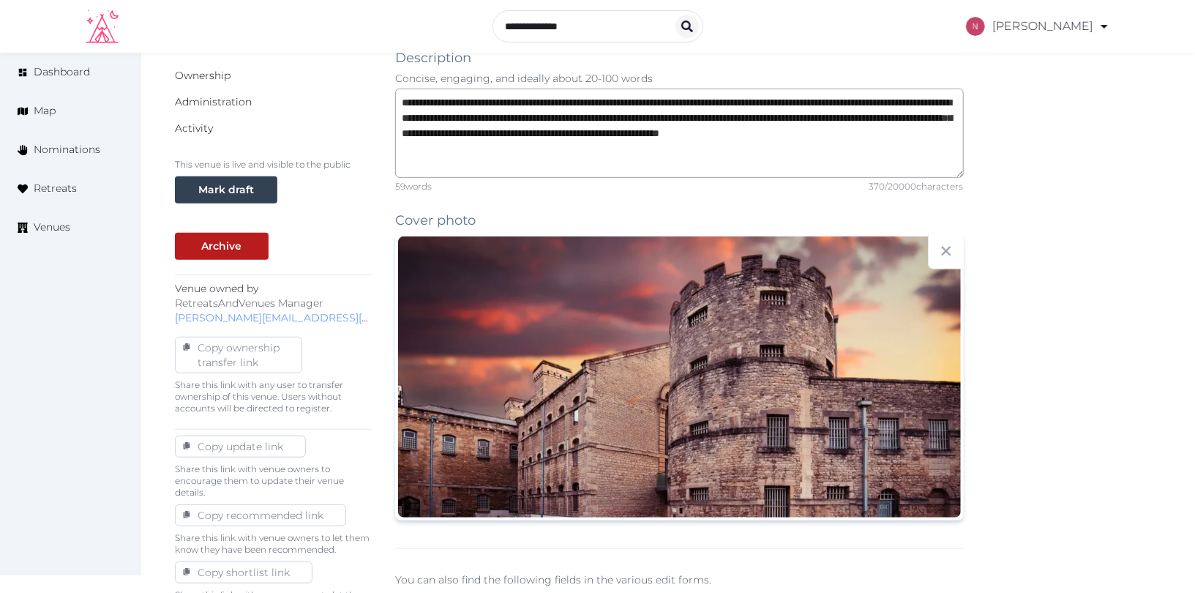
scroll to position [445, 0]
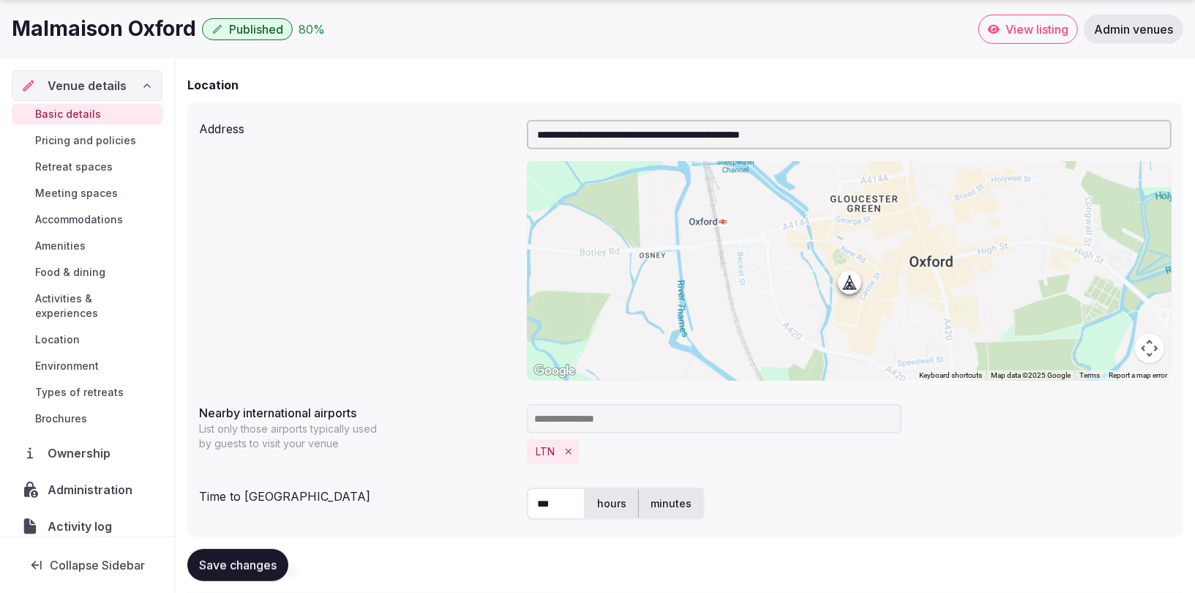
scroll to position [590, 0]
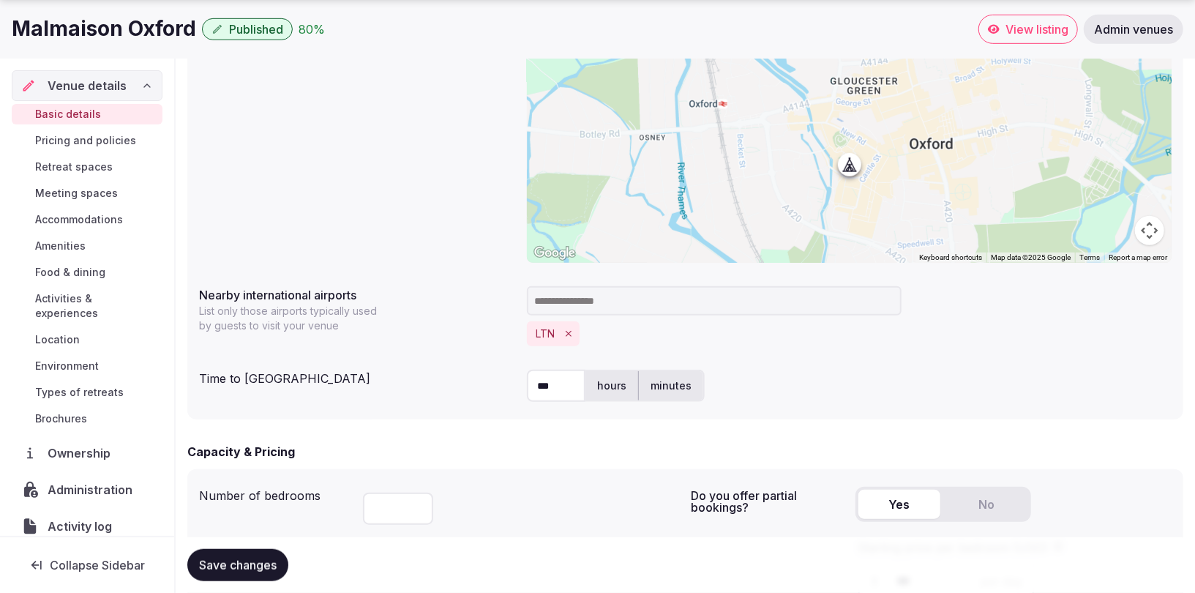
click at [570, 336] on icon "Remove LTN" at bounding box center [569, 334] width 10 height 10
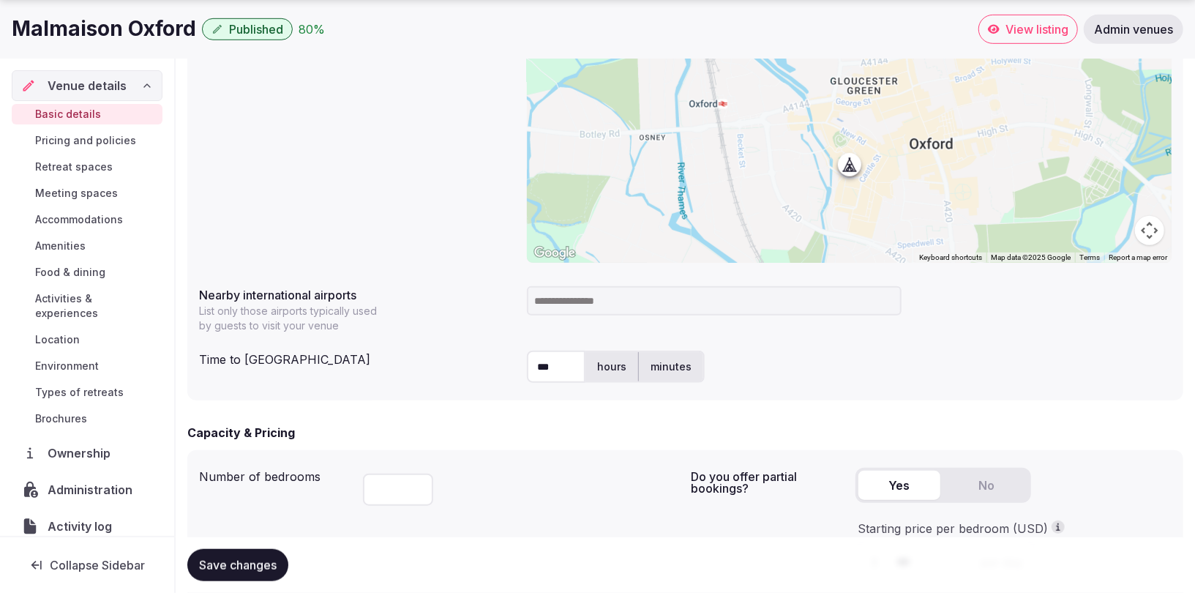
click at [561, 300] on input at bounding box center [714, 300] width 375 height 29
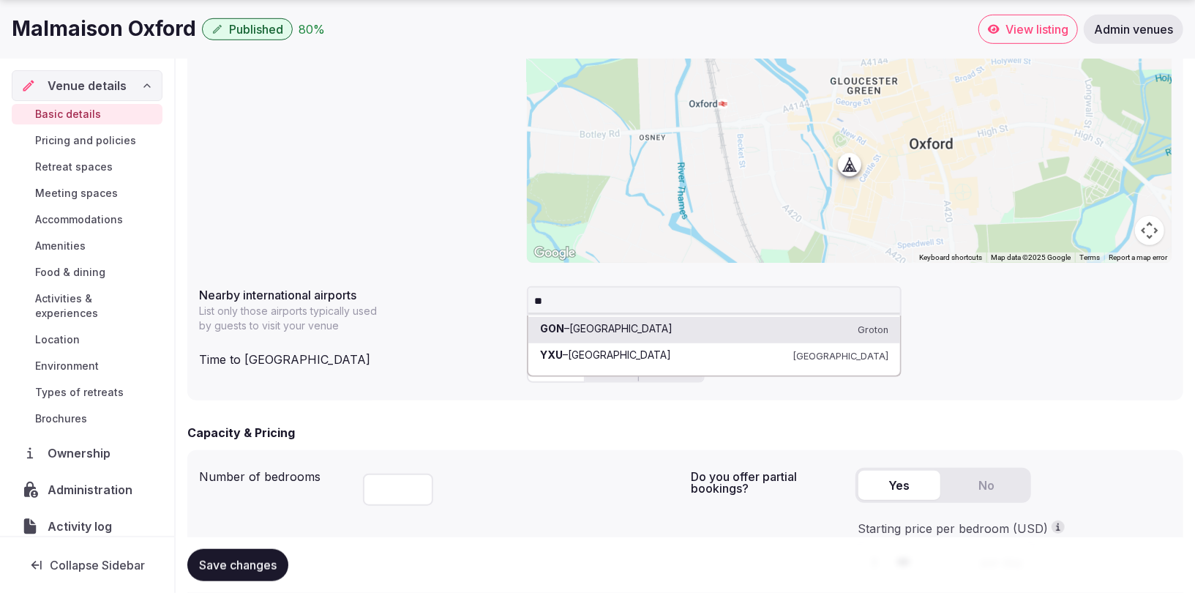
type input "*"
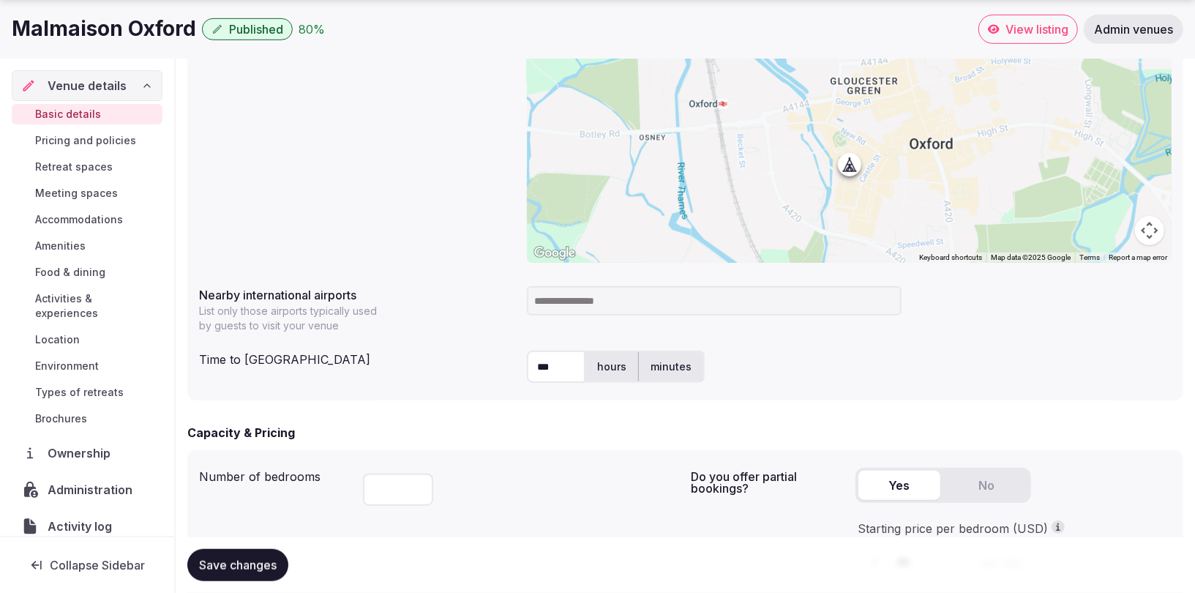
drag, startPoint x: 650, startPoint y: 307, endPoint x: 655, endPoint y: 299, distance: 8.9
click at [650, 307] on input at bounding box center [714, 300] width 375 height 29
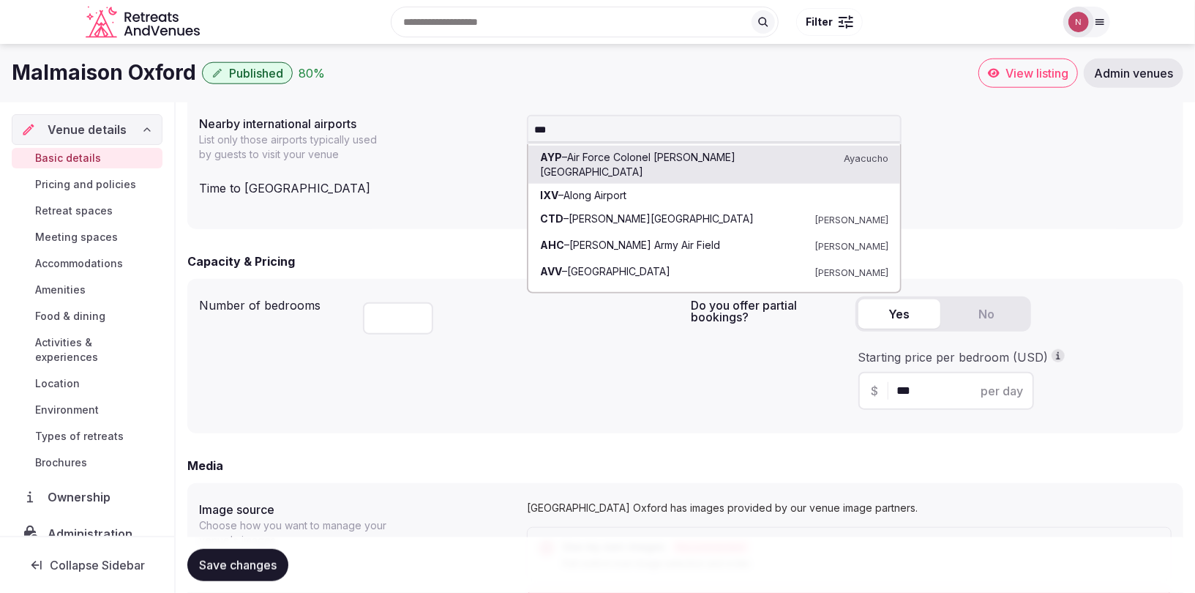
scroll to position [670, 0]
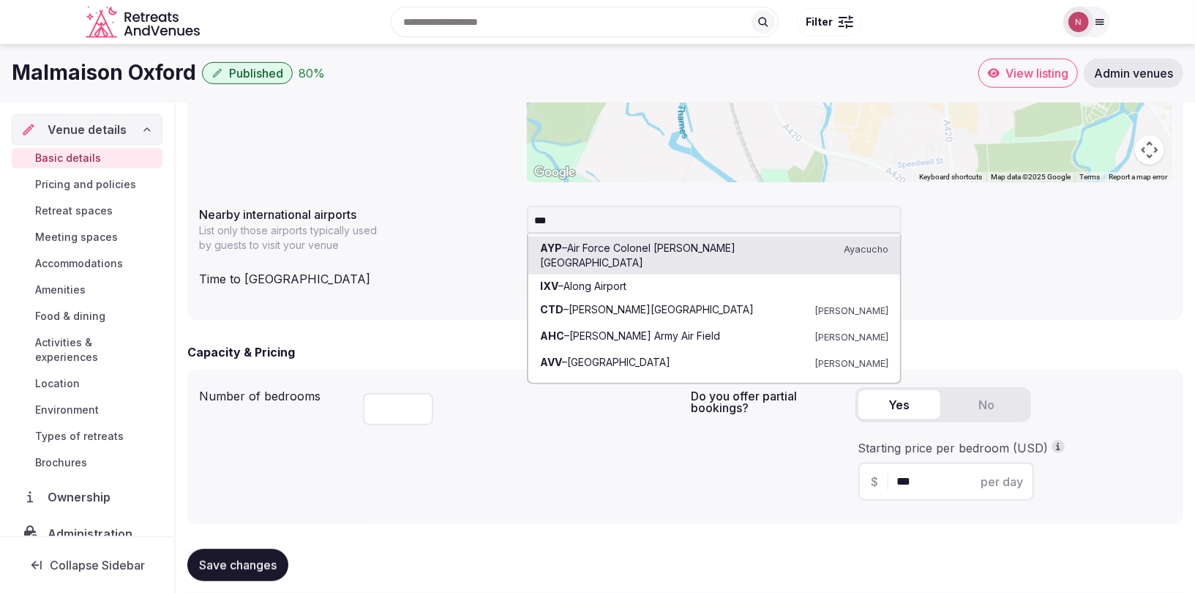
type input "***"
click at [450, 227] on div "Nearby international airports List only those airports typically used by guests…" at bounding box center [357, 226] width 316 height 53
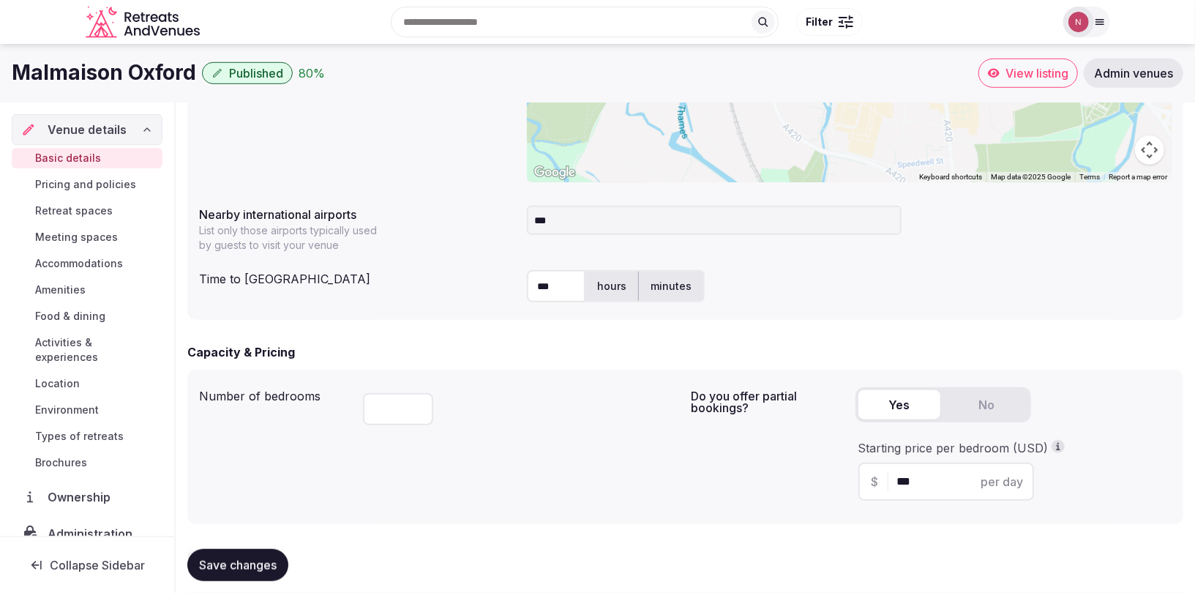
click at [573, 216] on input "***" at bounding box center [714, 220] width 375 height 29
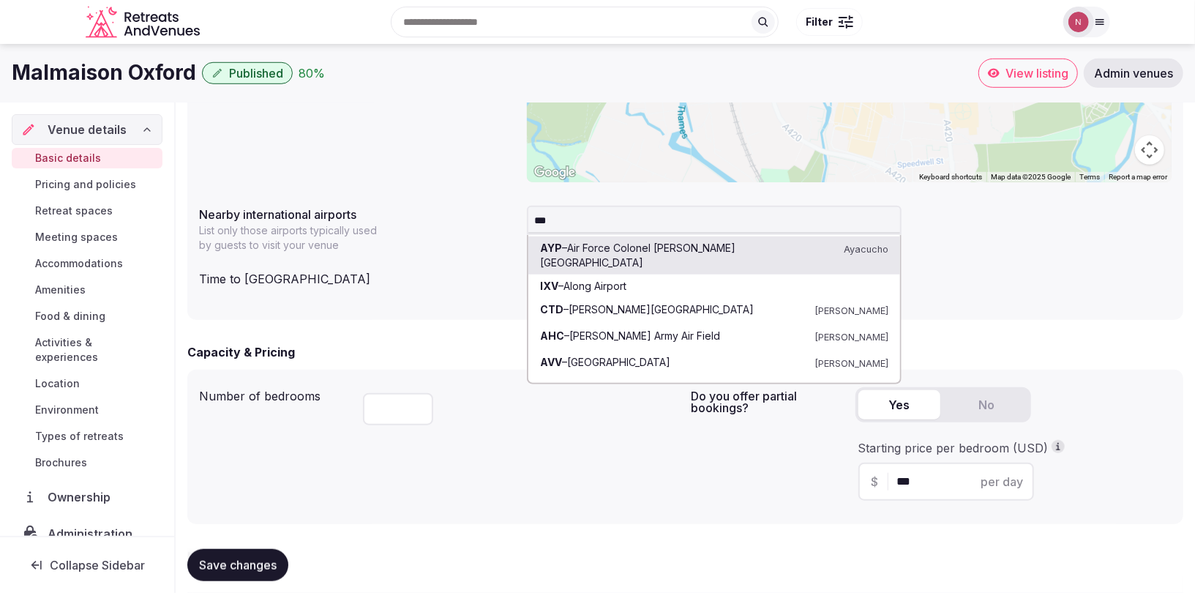
click at [370, 273] on div "Time to international airport" at bounding box center [357, 275] width 316 height 23
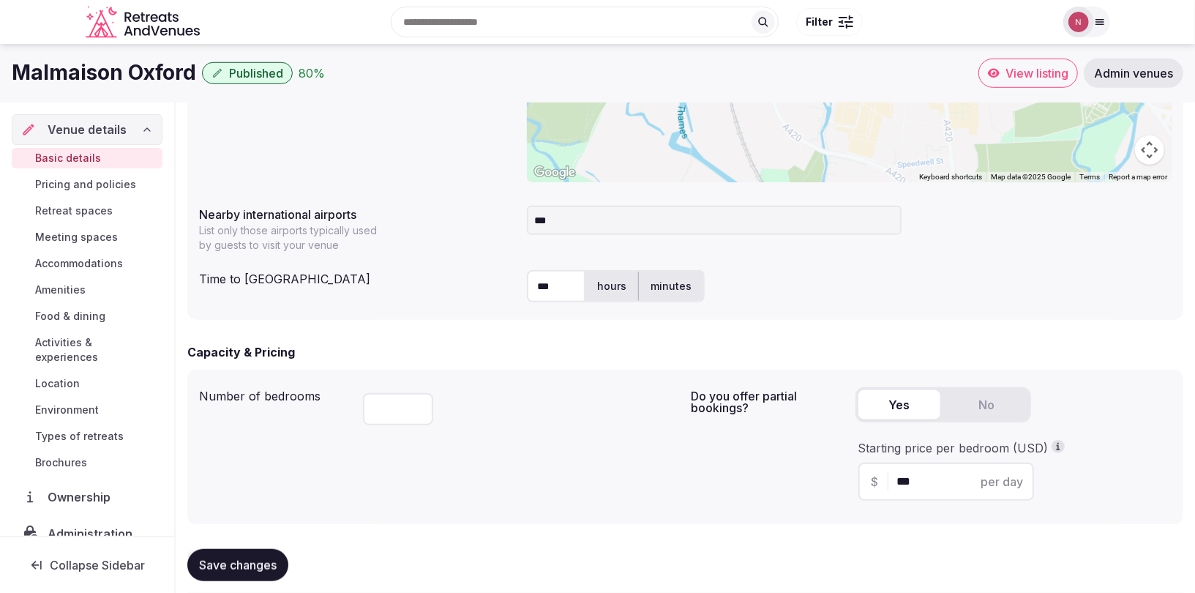
click at [673, 289] on label "minutes" at bounding box center [671, 286] width 64 height 38
drag, startPoint x: 561, startPoint y: 285, endPoint x: 492, endPoint y: 286, distance: 69.5
click at [492, 286] on div "Time to international airport *** hours minutes" at bounding box center [685, 286] width 973 height 44
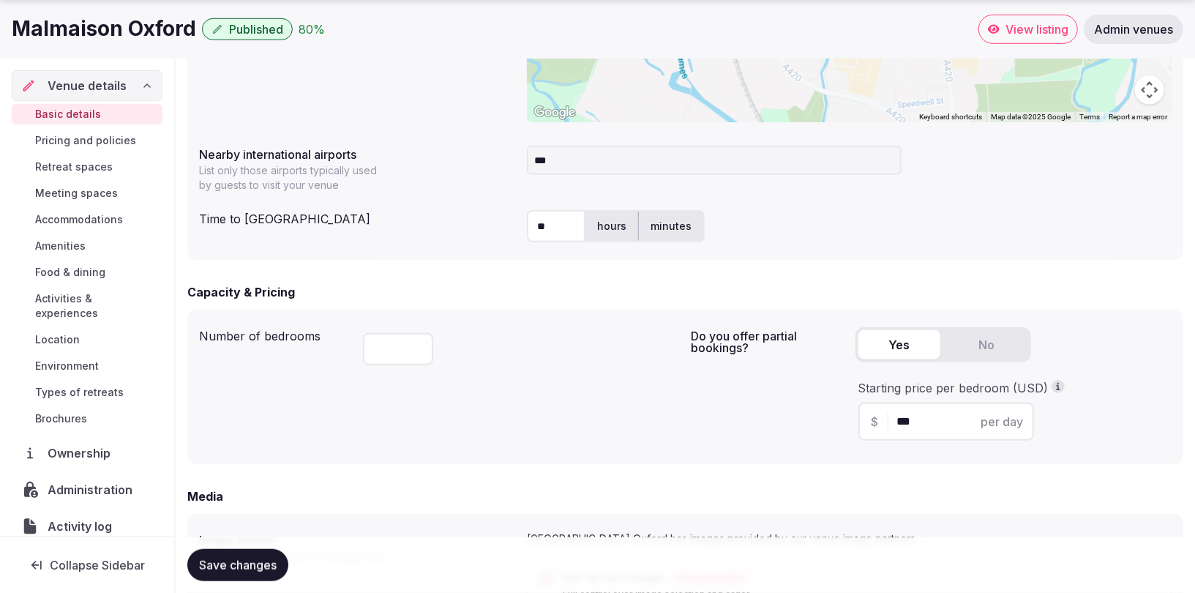
scroll to position [732, 0]
type input "**"
click at [229, 566] on span "Save changes" at bounding box center [238, 565] width 78 height 15
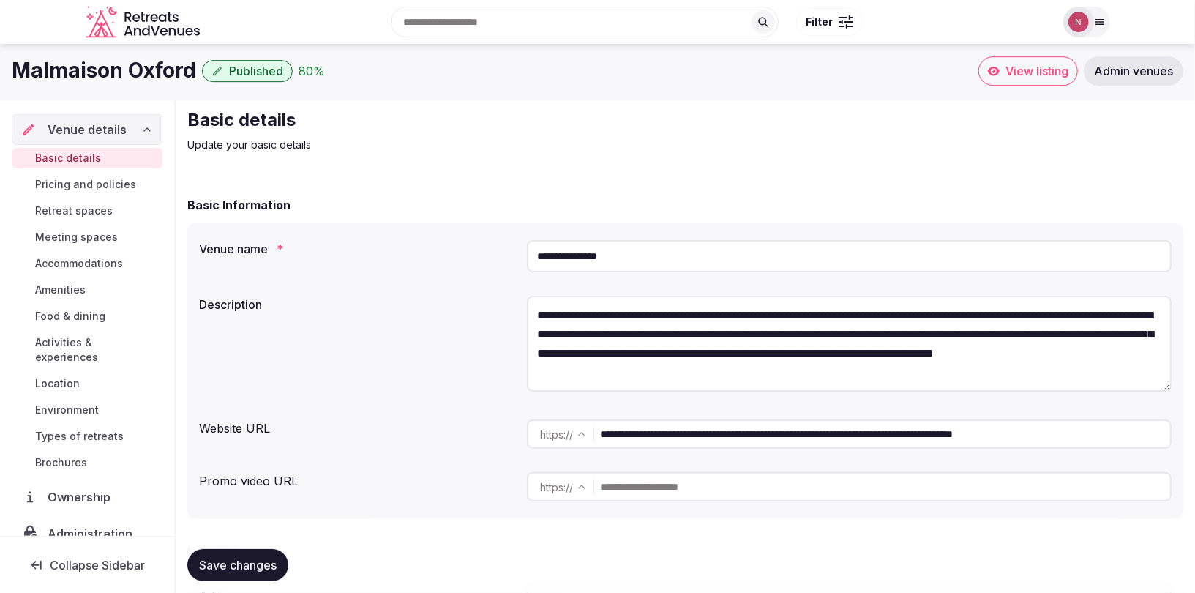
scroll to position [0, 0]
